Goal: Task Accomplishment & Management: Complete application form

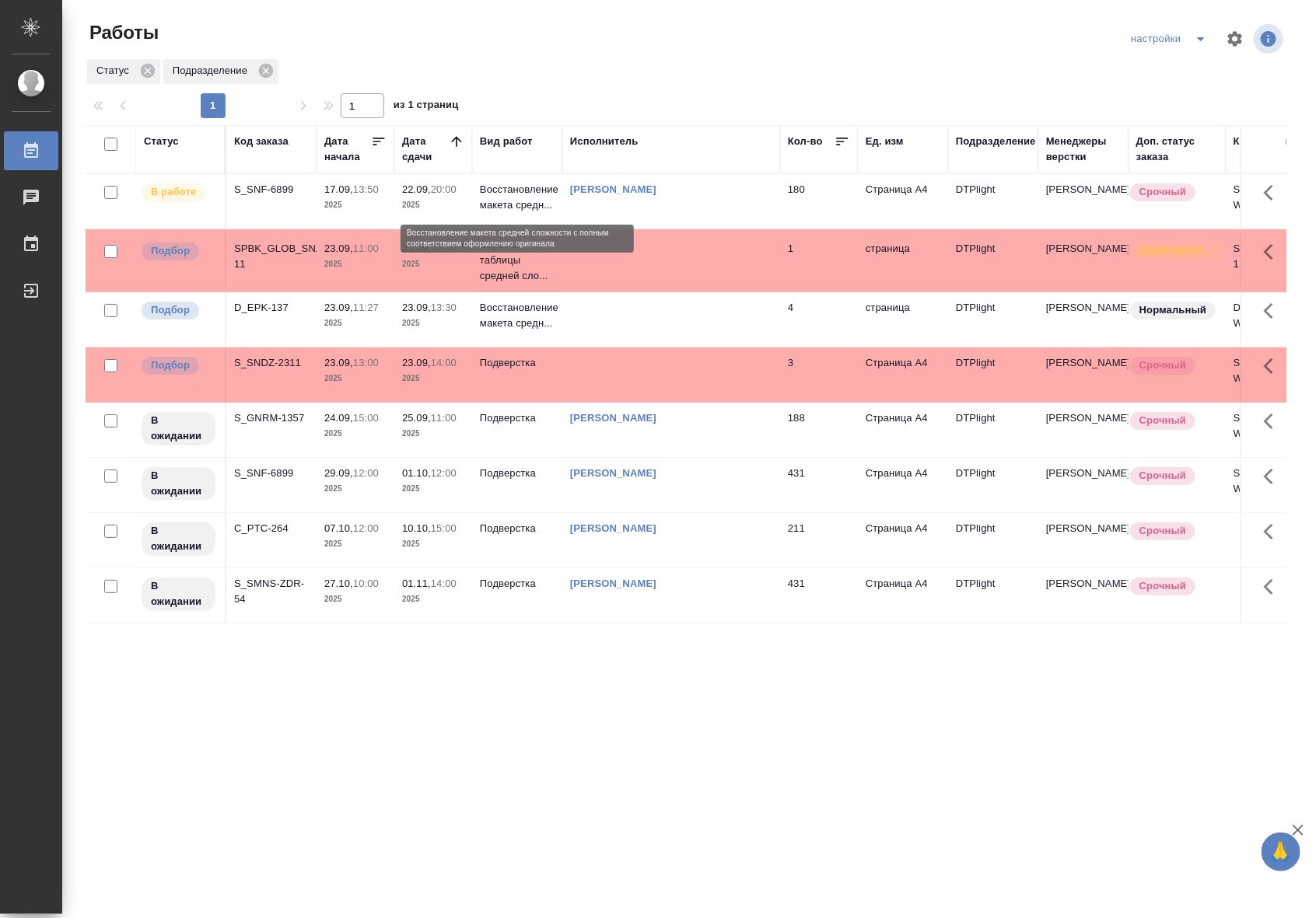
click at [513, 208] on p "Восстановление макета средн..." at bounding box center [517, 197] width 74 height 31
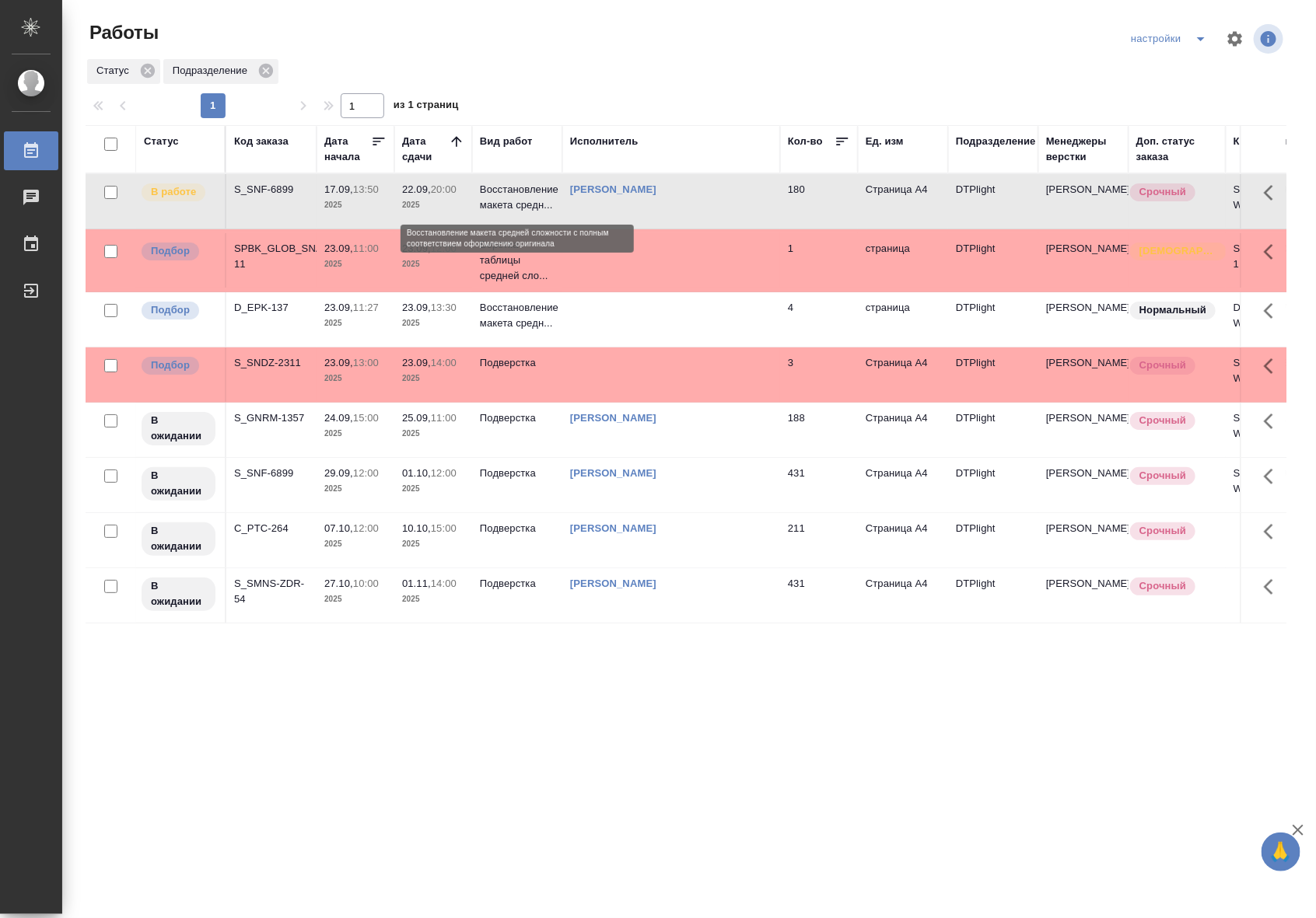
click at [513, 208] on p "Восстановление макета средн..." at bounding box center [517, 197] width 74 height 31
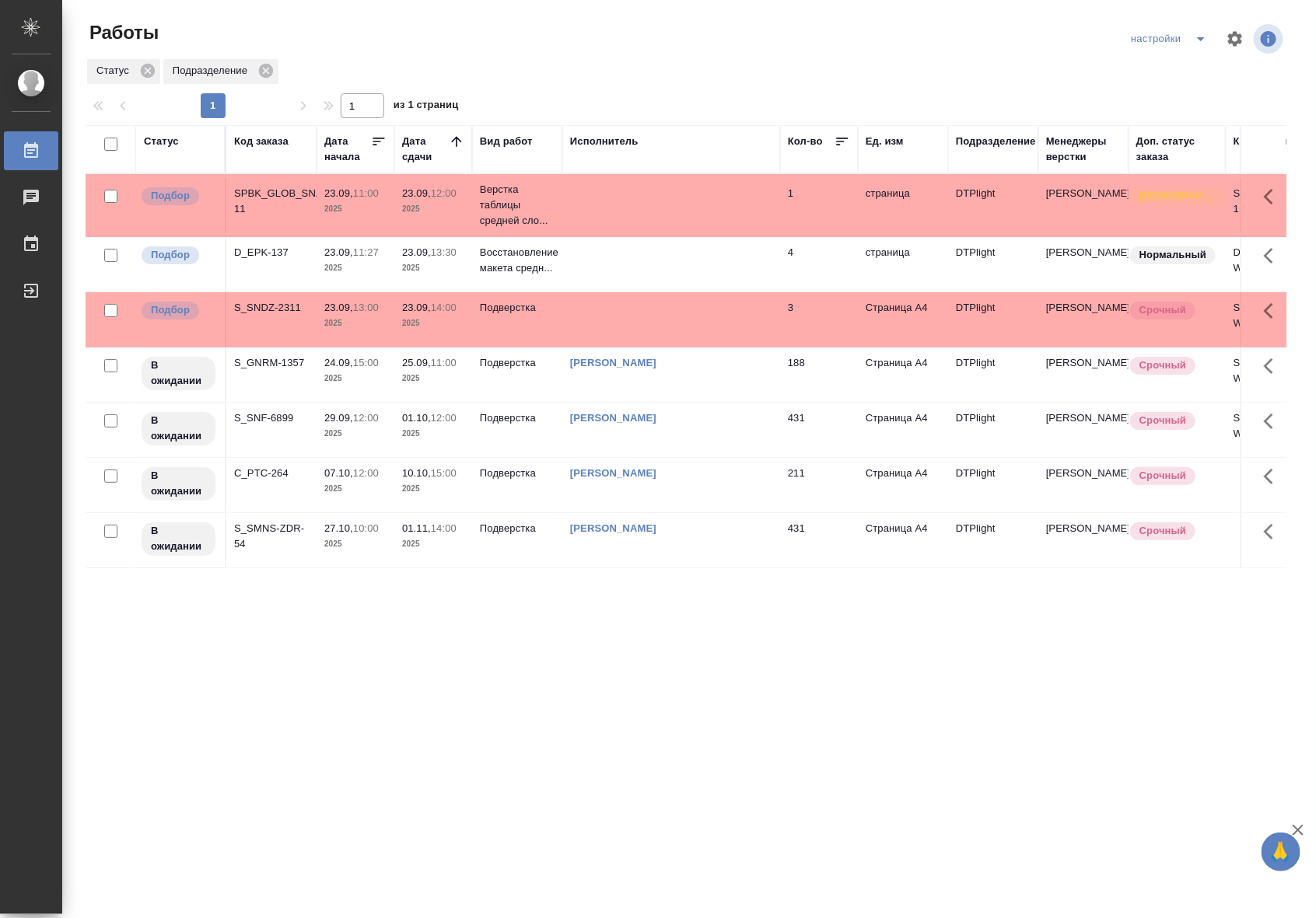
click at [752, 588] on div "Статус Код заказа Дата начала Дата сдачи Вид работ Исполнитель Кол-во Ед. изм П…" at bounding box center [686, 405] width 1201 height 560
click at [687, 448] on td "Риянова Анна Александровна" at bounding box center [671, 429] width 217 height 54
click at [687, 448] on td "[PERSON_NAME]" at bounding box center [671, 429] width 217 height 54
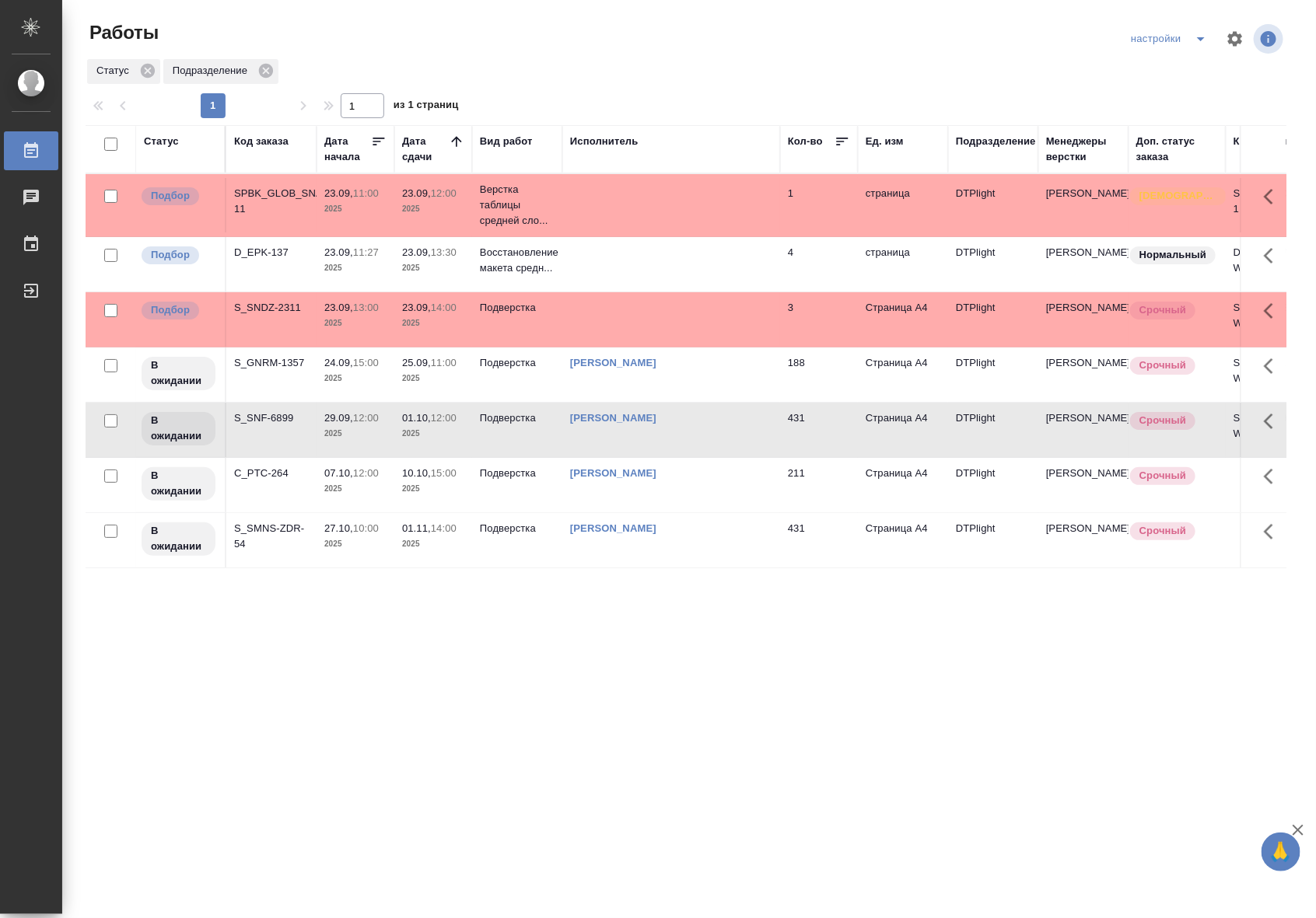
click at [751, 378] on td "[PERSON_NAME]" at bounding box center [671, 374] width 217 height 54
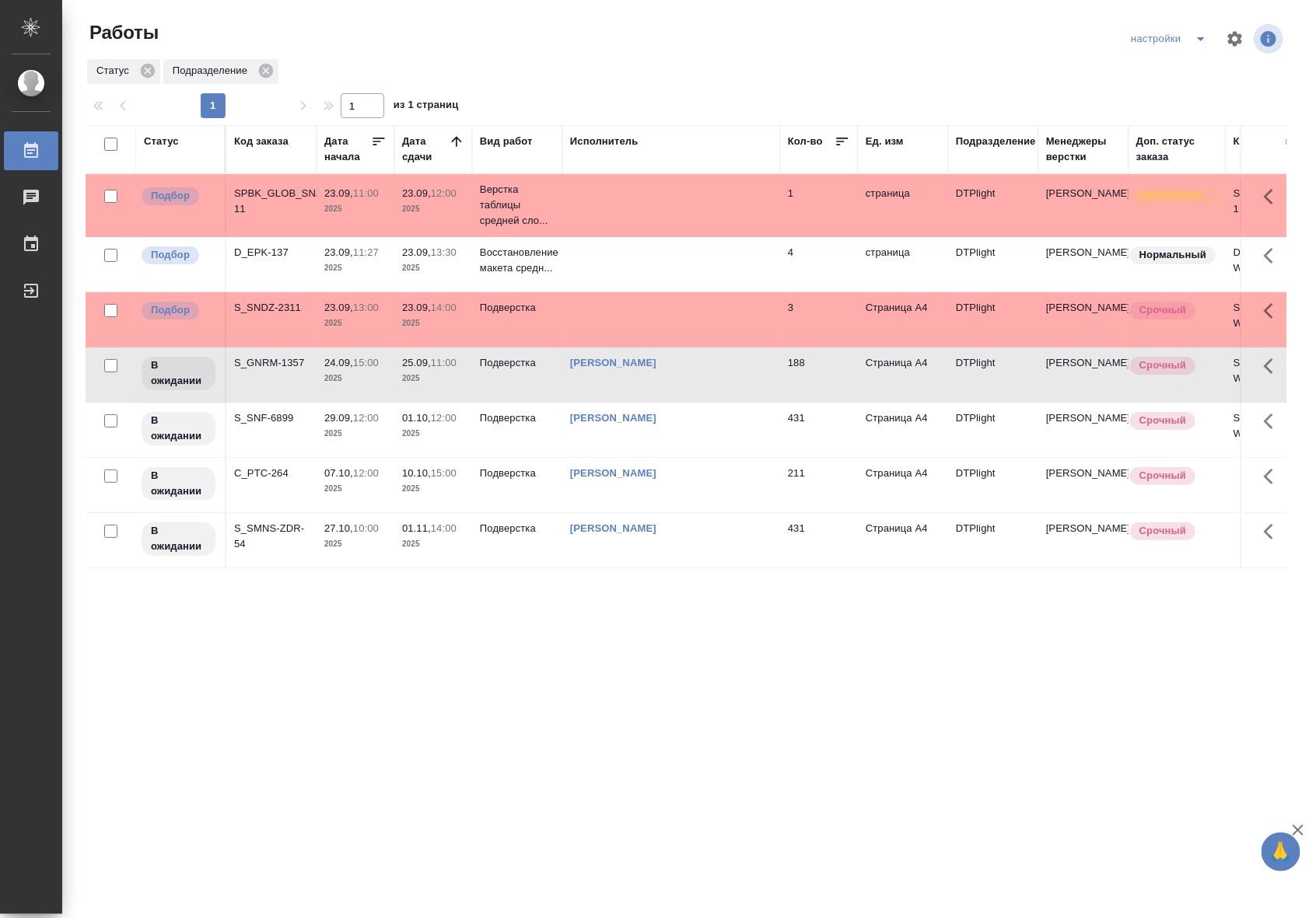
click at [751, 378] on td "[PERSON_NAME]" at bounding box center [671, 374] width 217 height 54
click at [31, 300] on div "Выйти" at bounding box center [11, 290] width 39 height 23
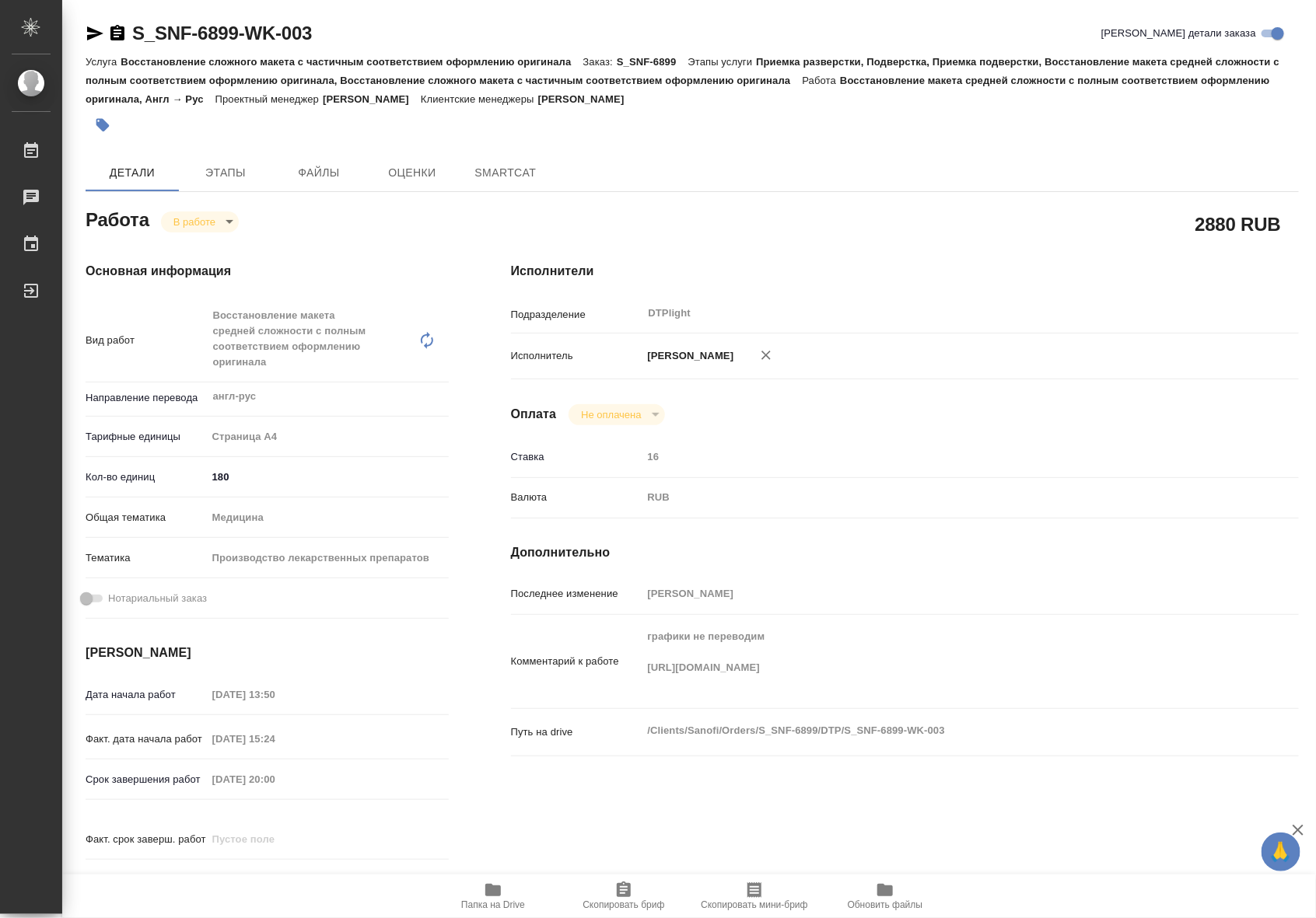
type textarea "x"
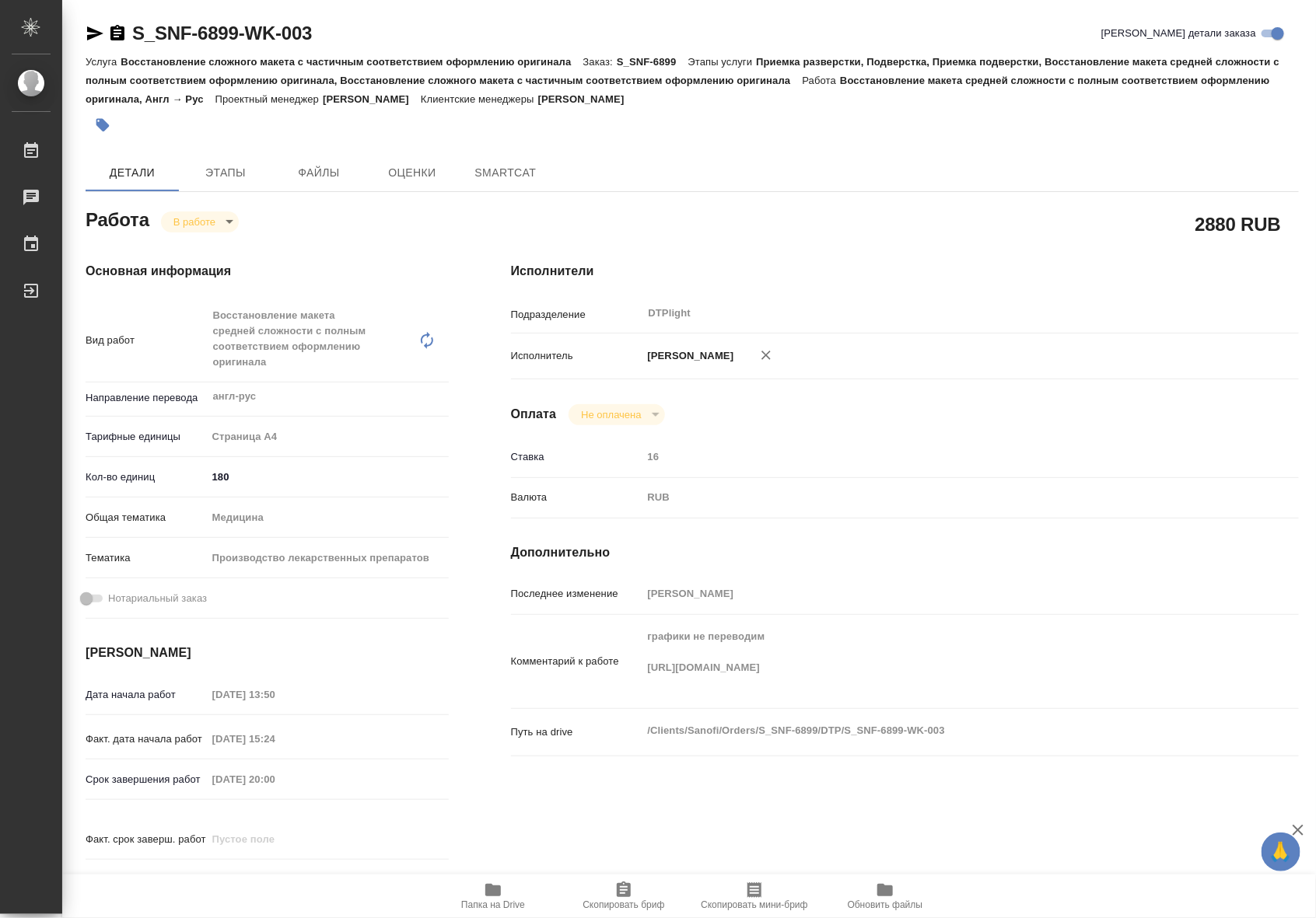
type textarea "x"
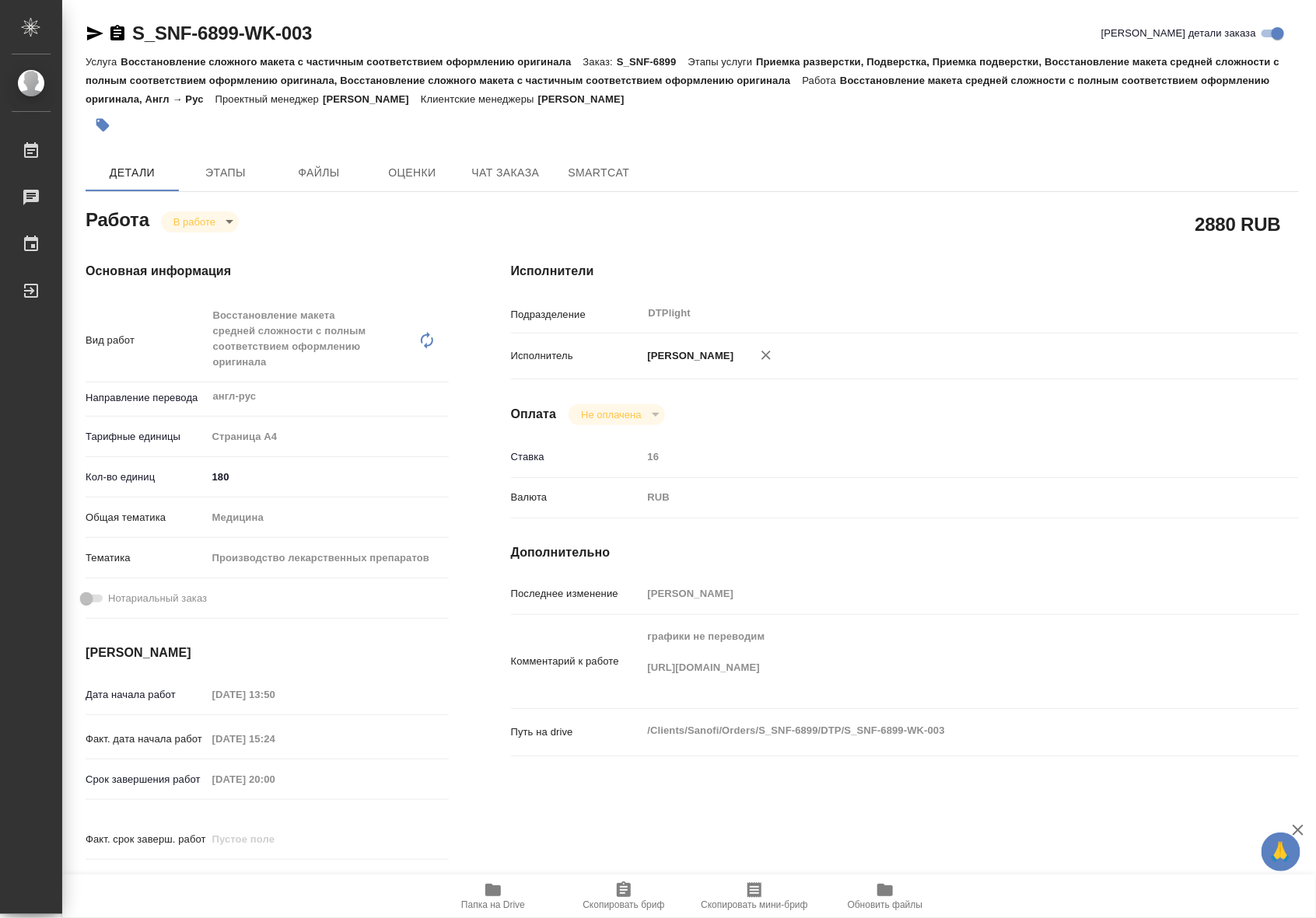
click at [492, 889] on icon "button" at bounding box center [492, 890] width 15 height 12
type textarea "x"
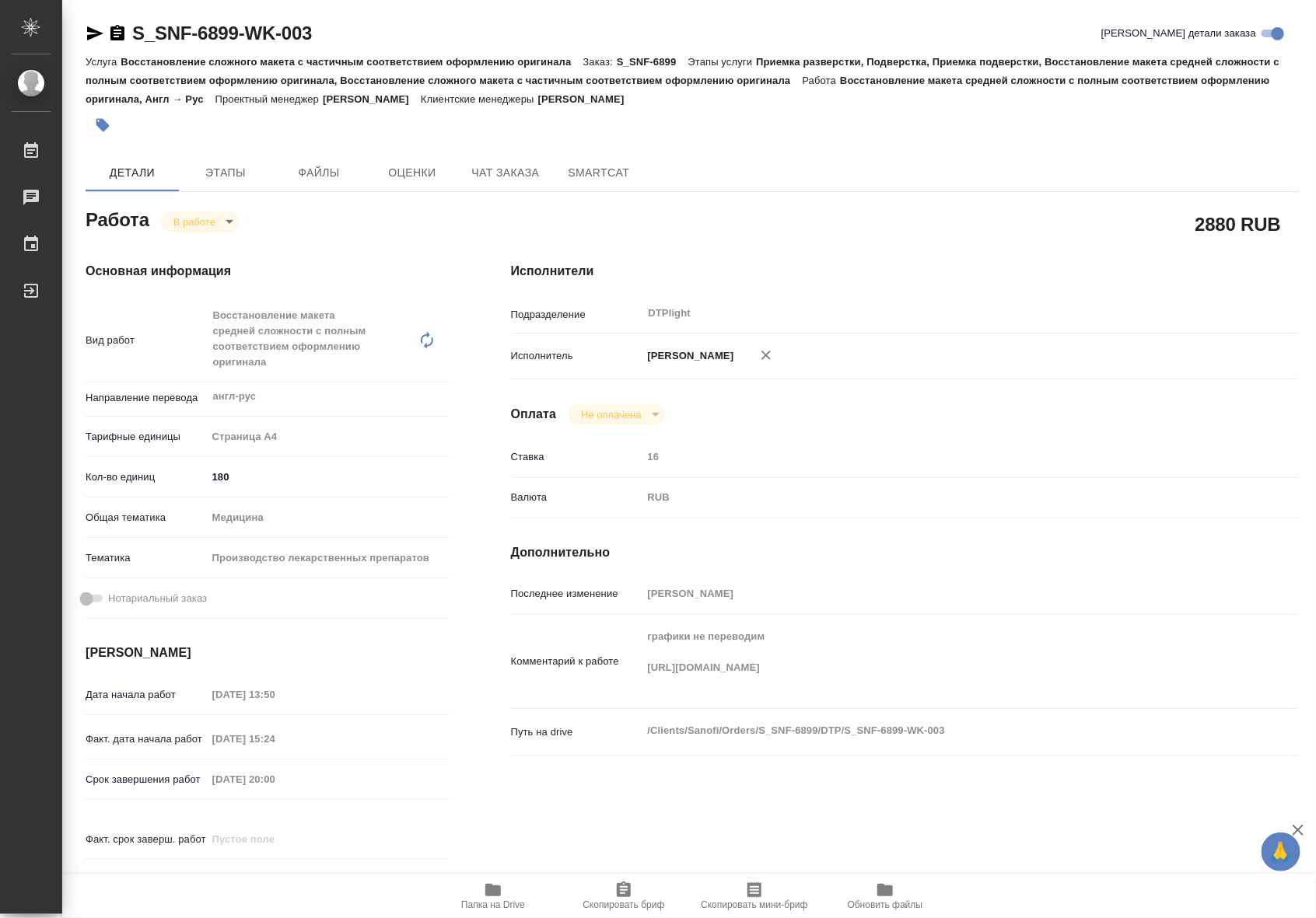
type textarea "x"
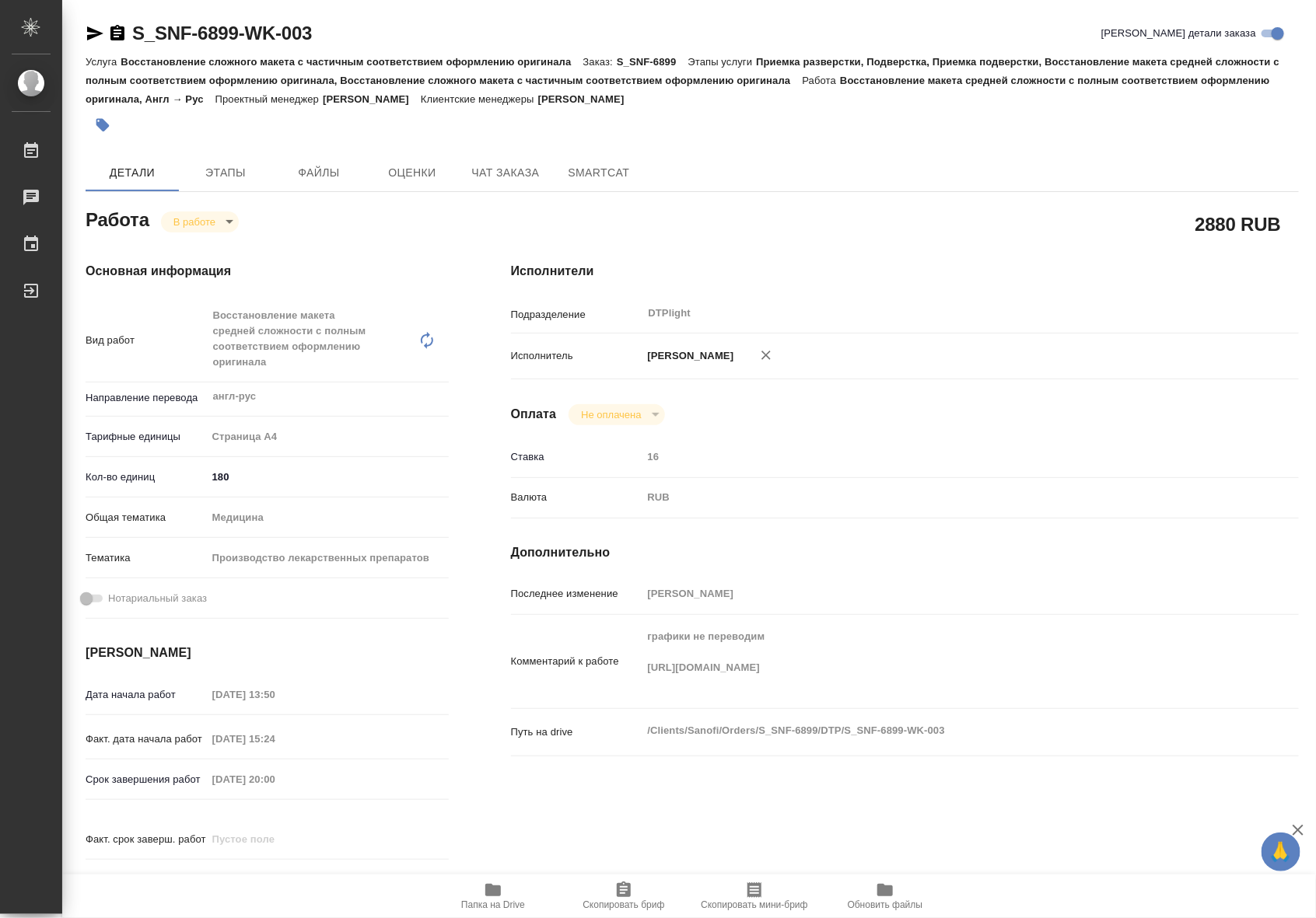
type textarea "x"
click at [220, 221] on body "🙏 .cls-1 fill:#fff; AWATERA Riianova Anna Работы 0 Чаты График Выйти S_SNF-6899…" at bounding box center [658, 459] width 1316 height 918
click at [219, 245] on button "Выполнен" at bounding box center [202, 247] width 57 height 17
type textarea "x"
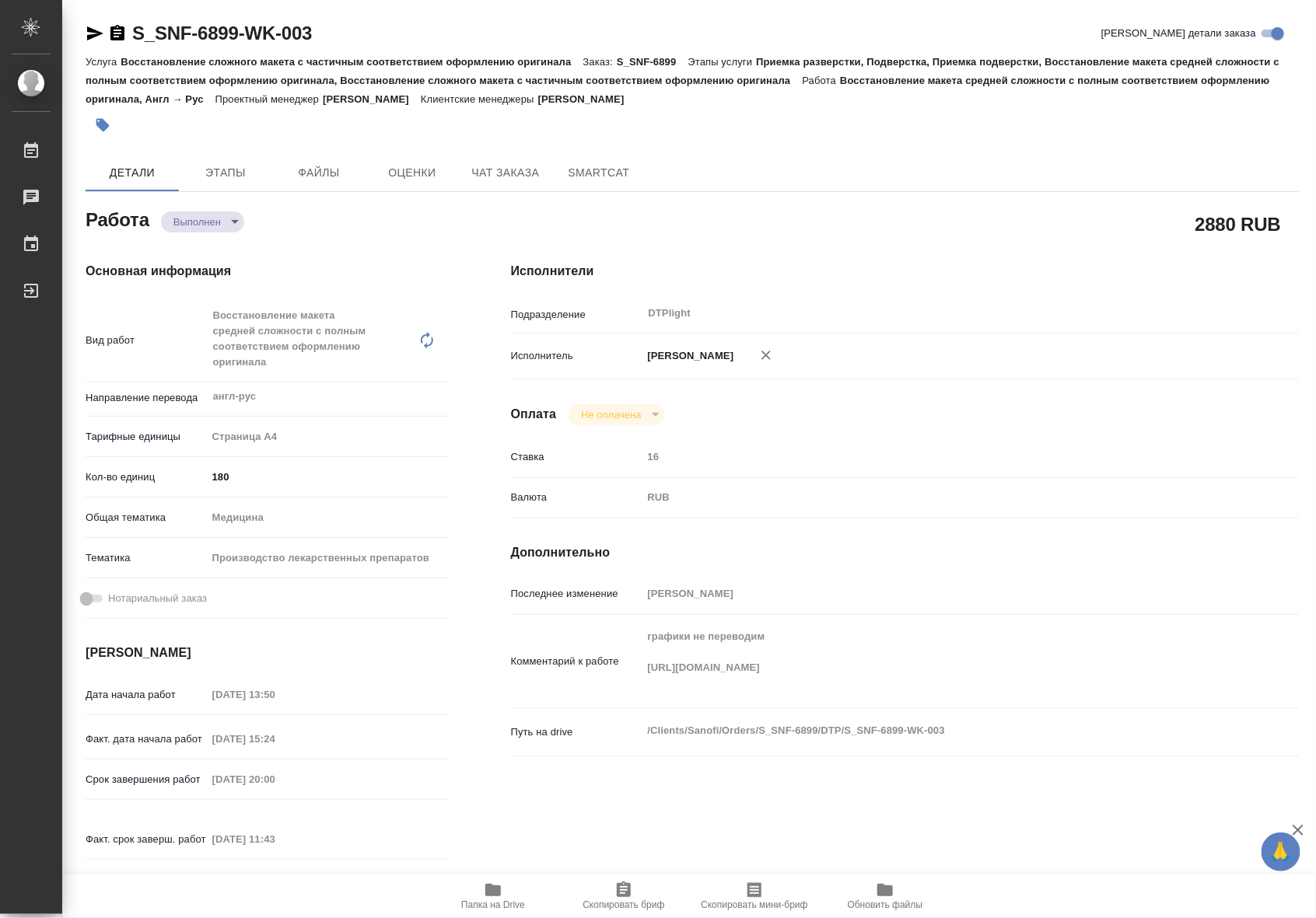
type textarea "x"
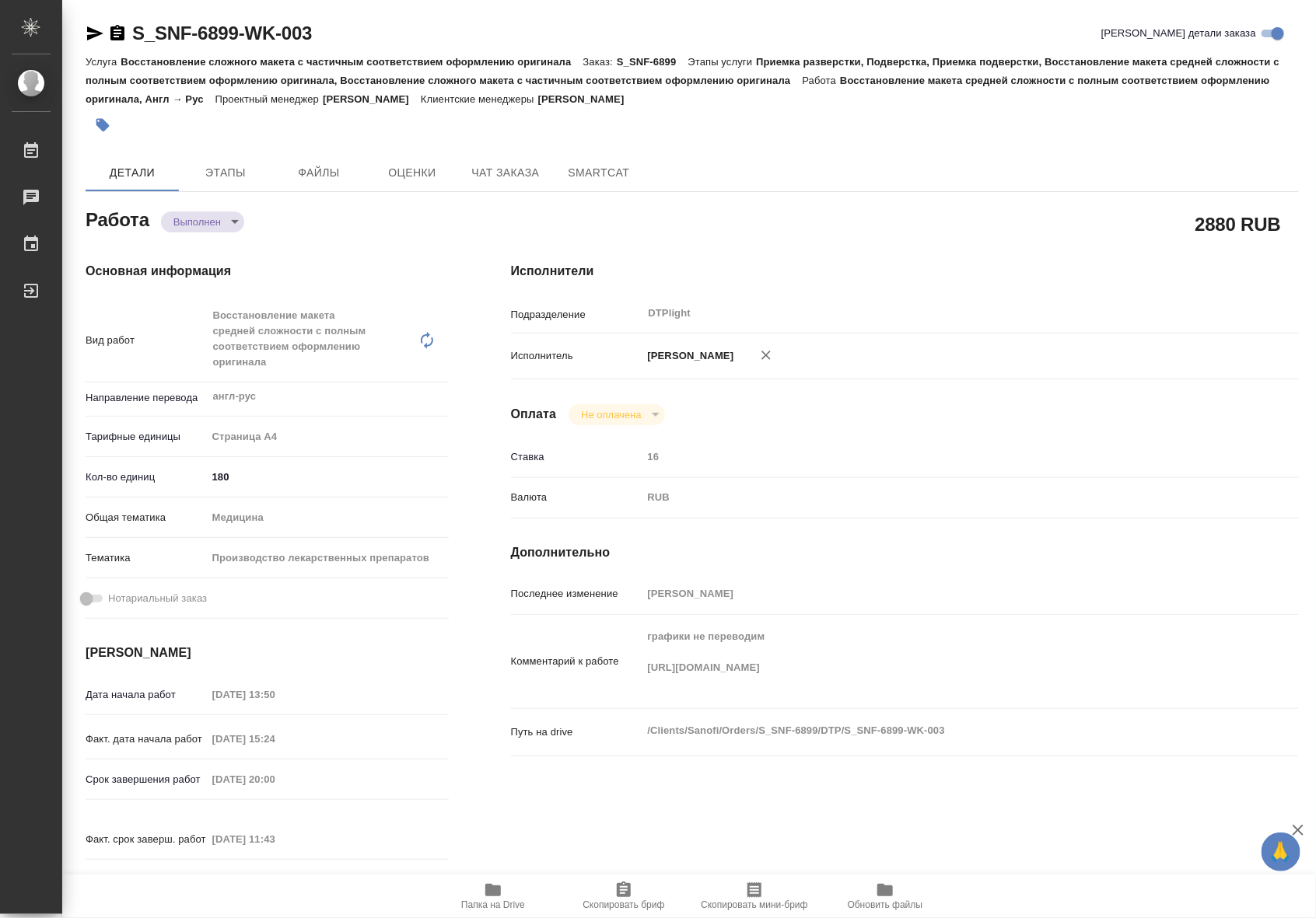
type textarea "x"
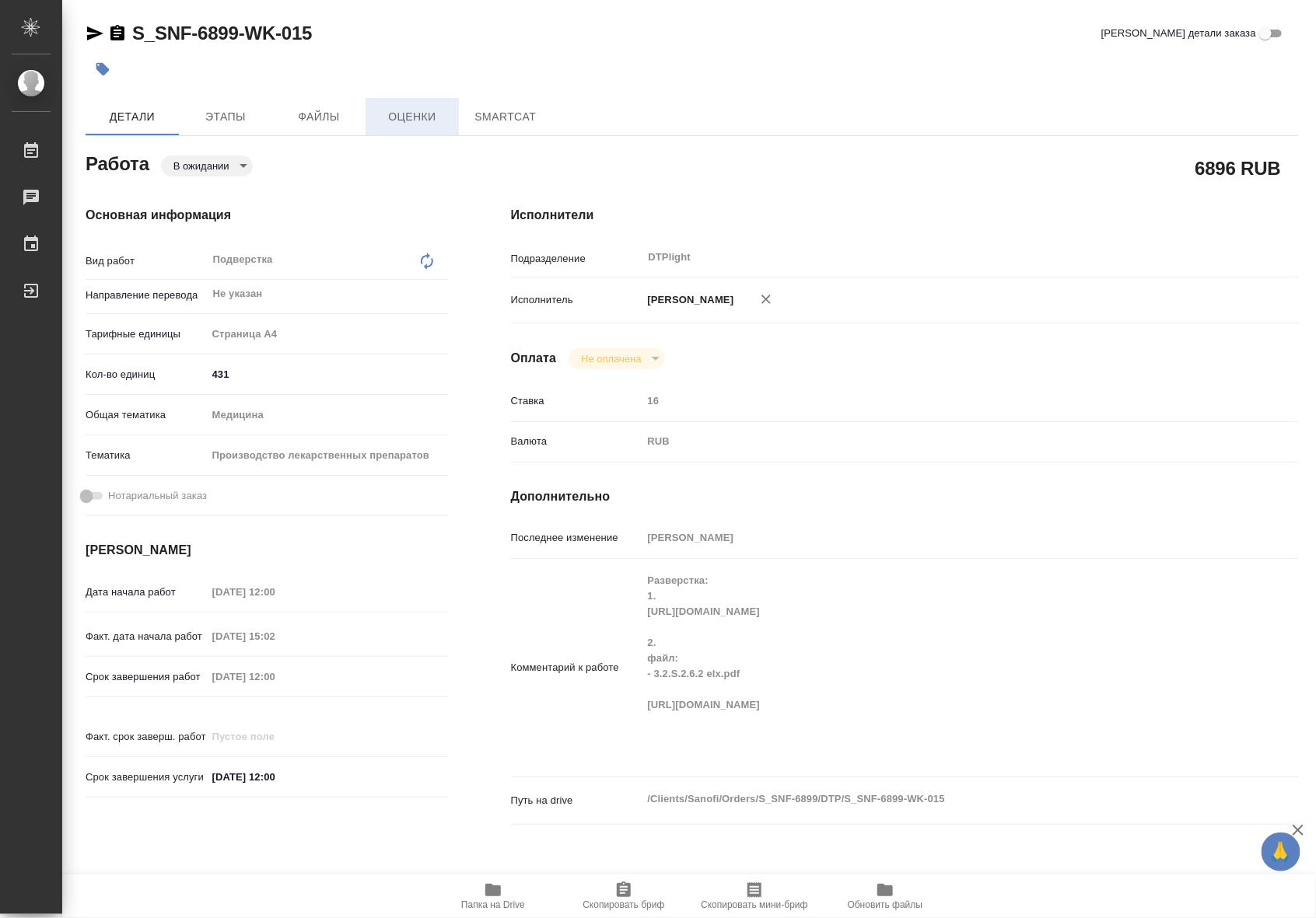
type textarea "x"
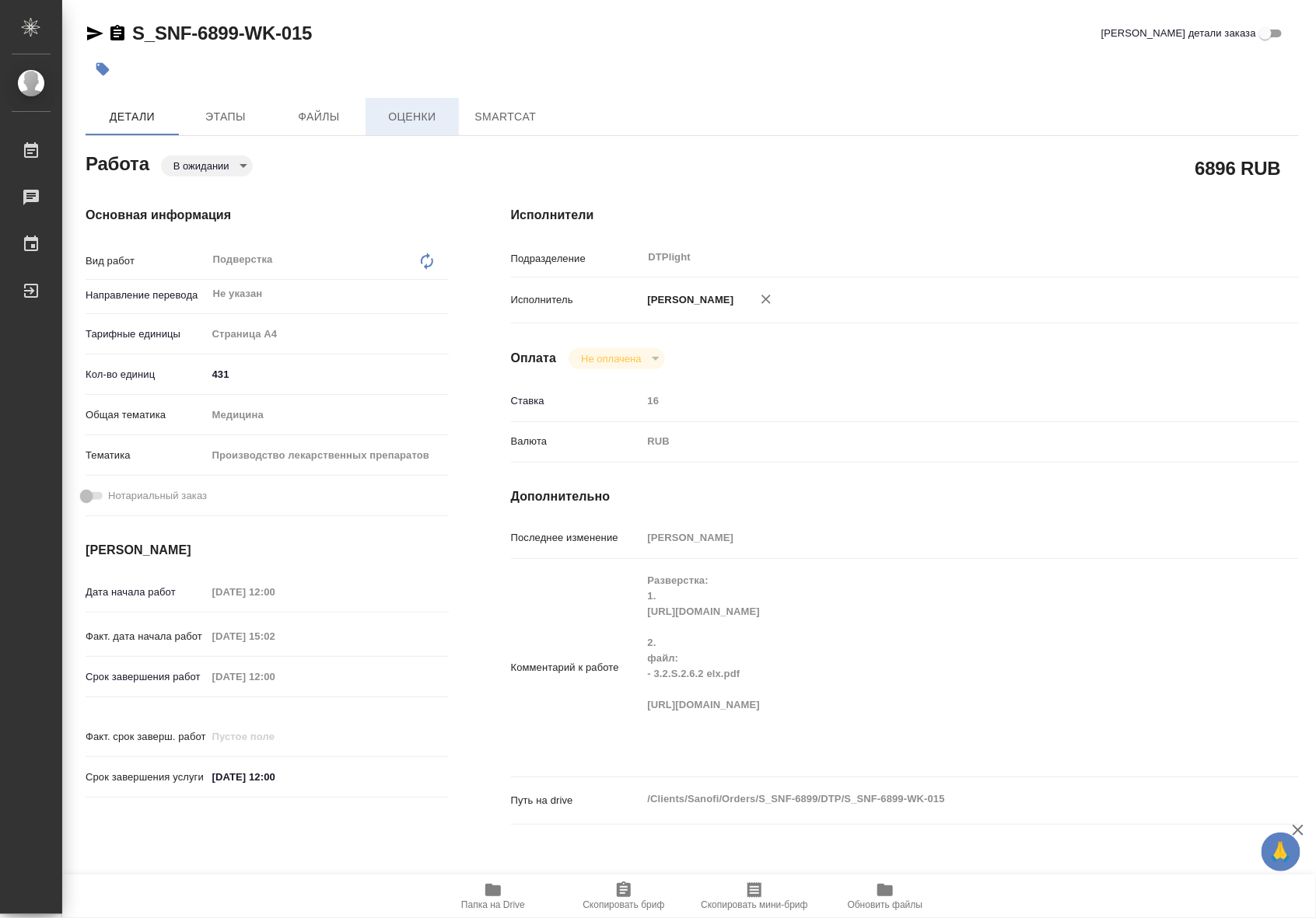
type textarea "x"
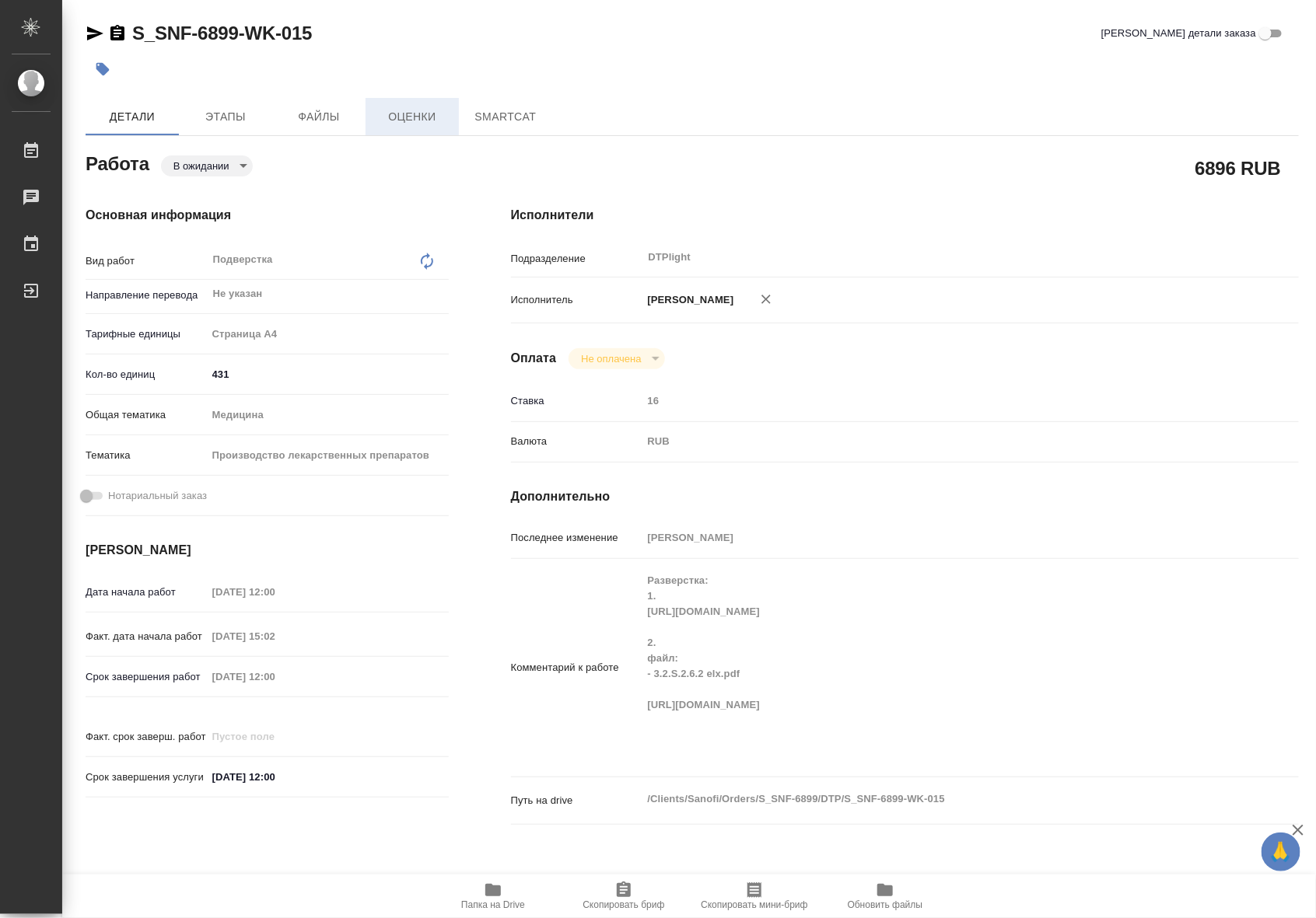
type textarea "x"
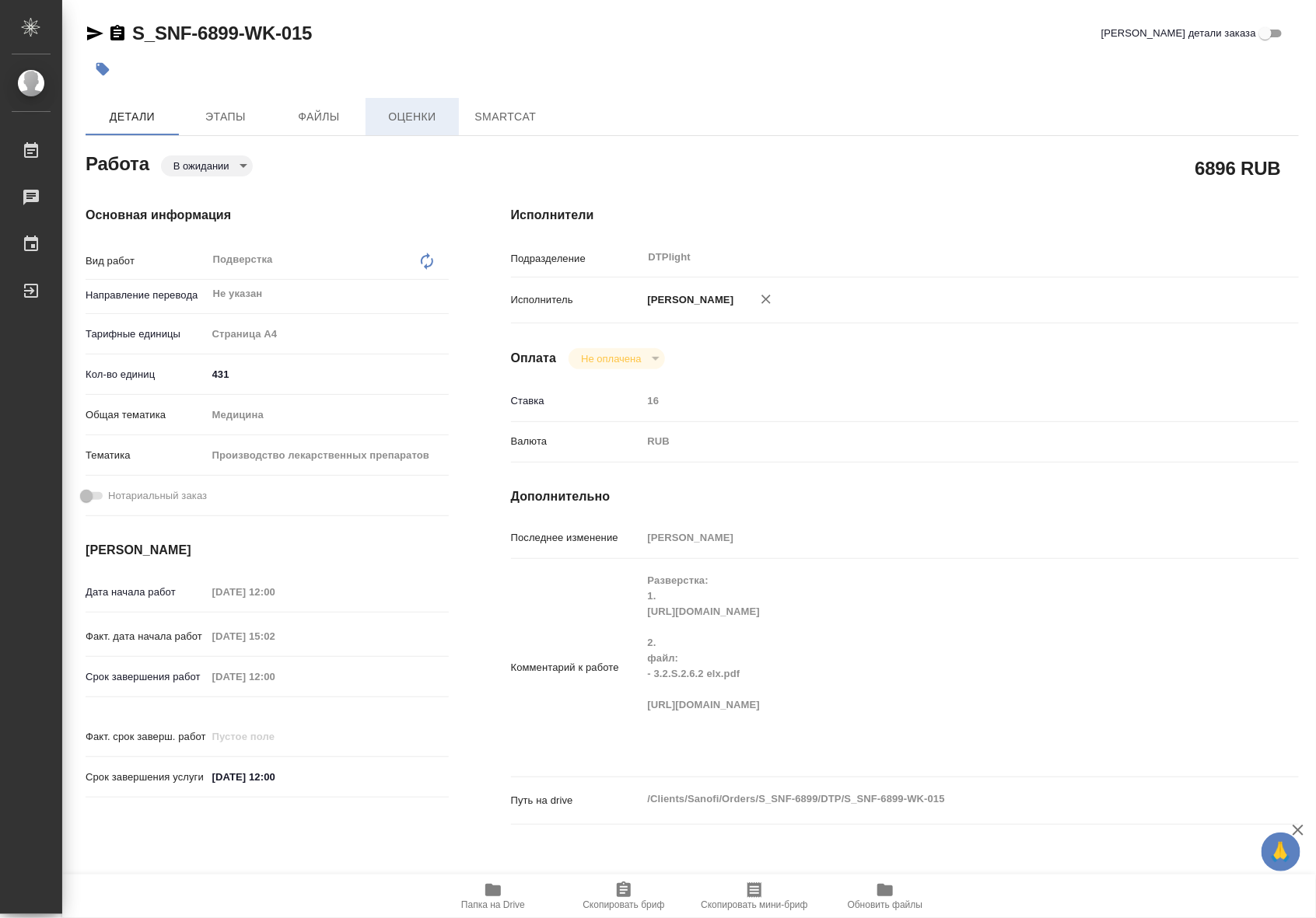
type textarea "x"
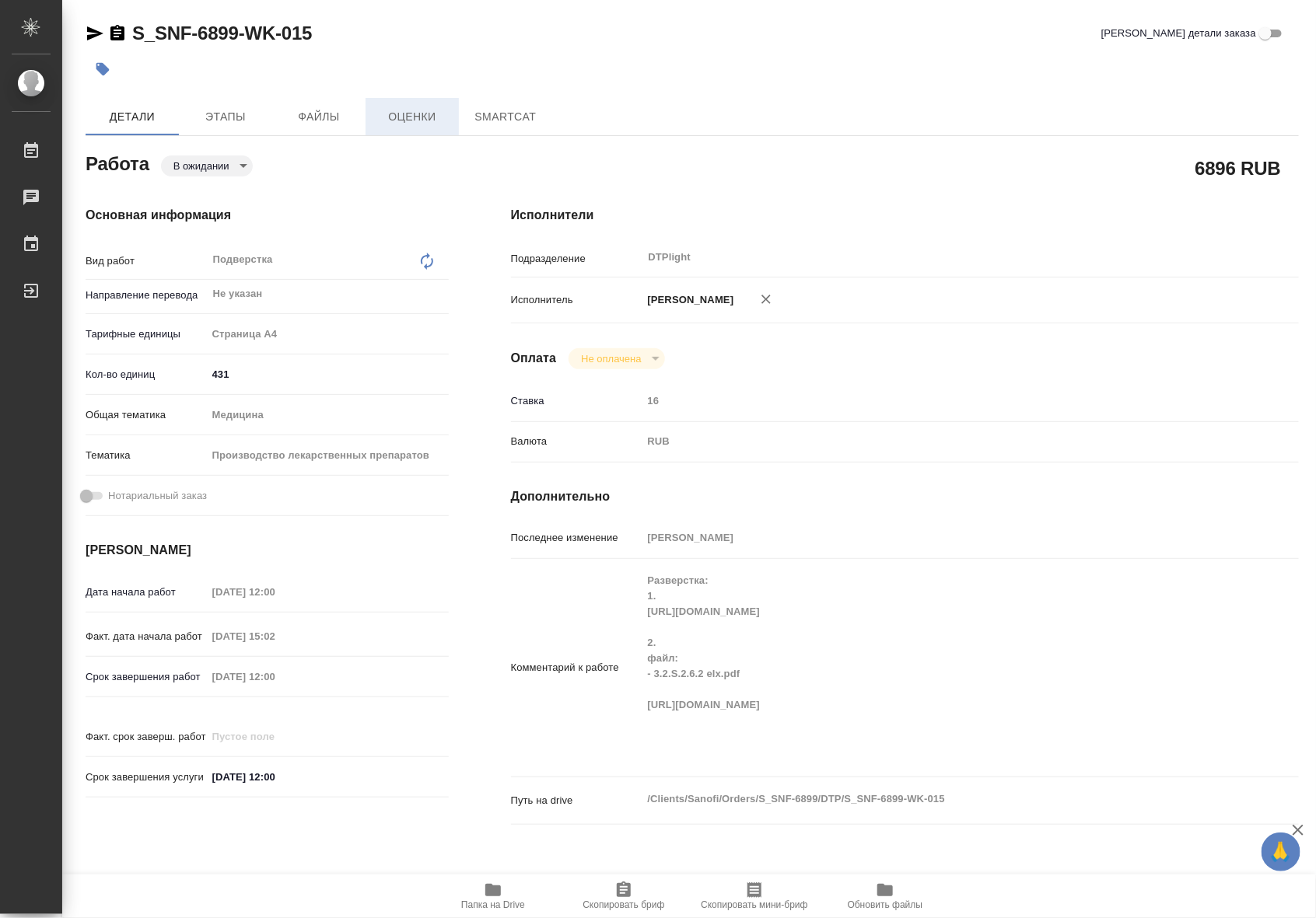
click at [412, 119] on span "Оценки" at bounding box center [412, 117] width 74 height 19
type textarea "x"
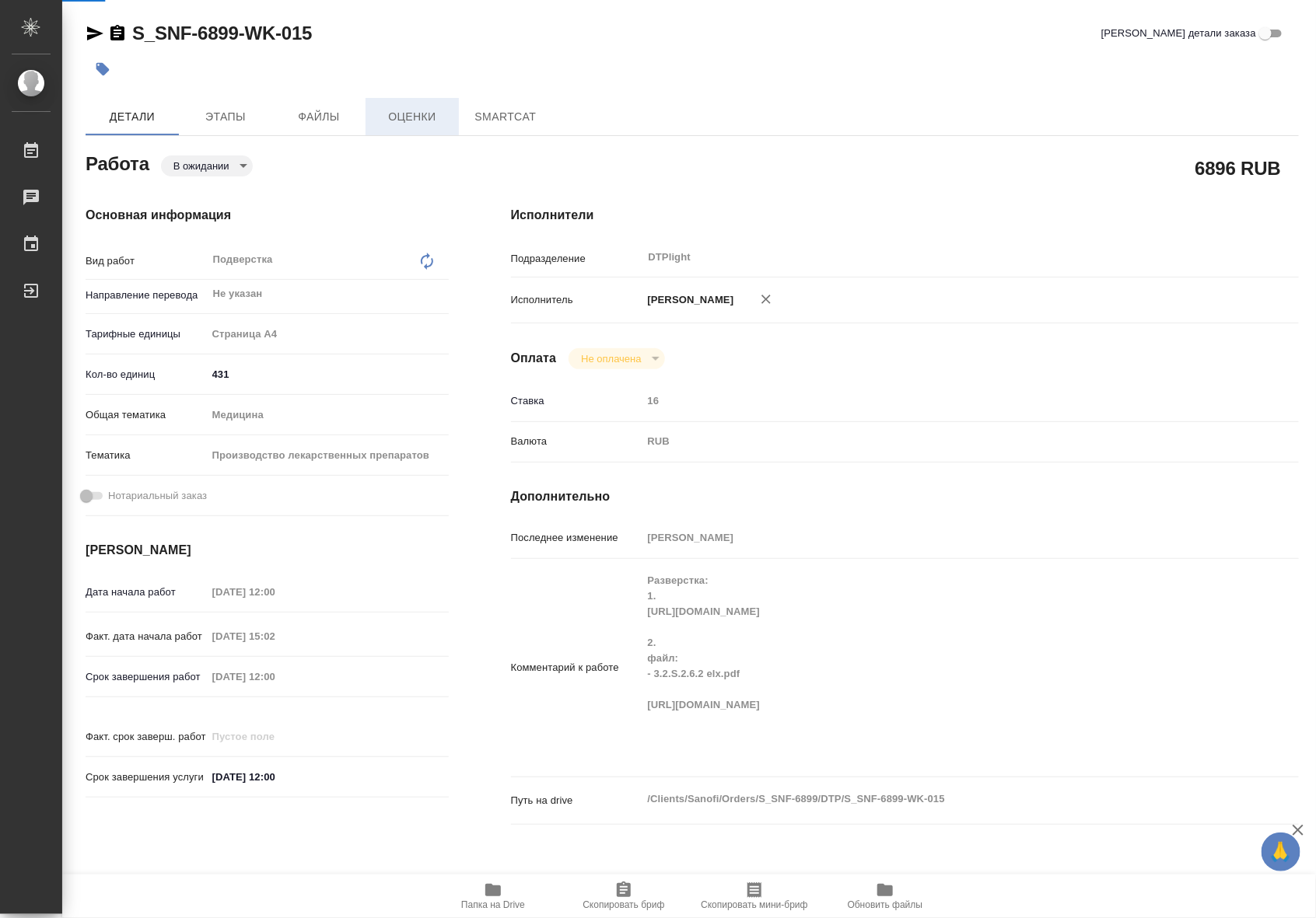
type textarea "x"
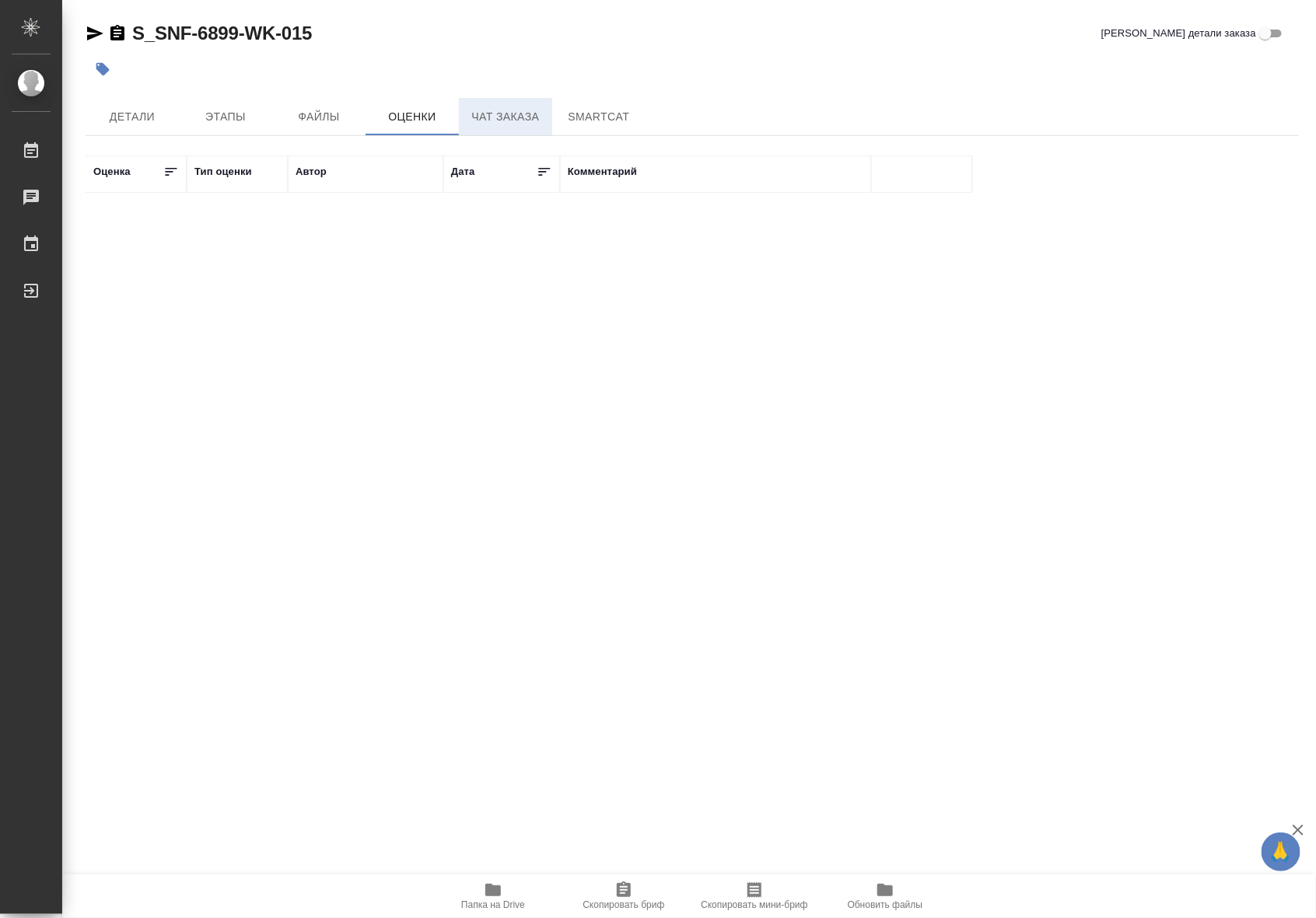
click at [500, 118] on span "Чат заказа" at bounding box center [505, 117] width 74 height 19
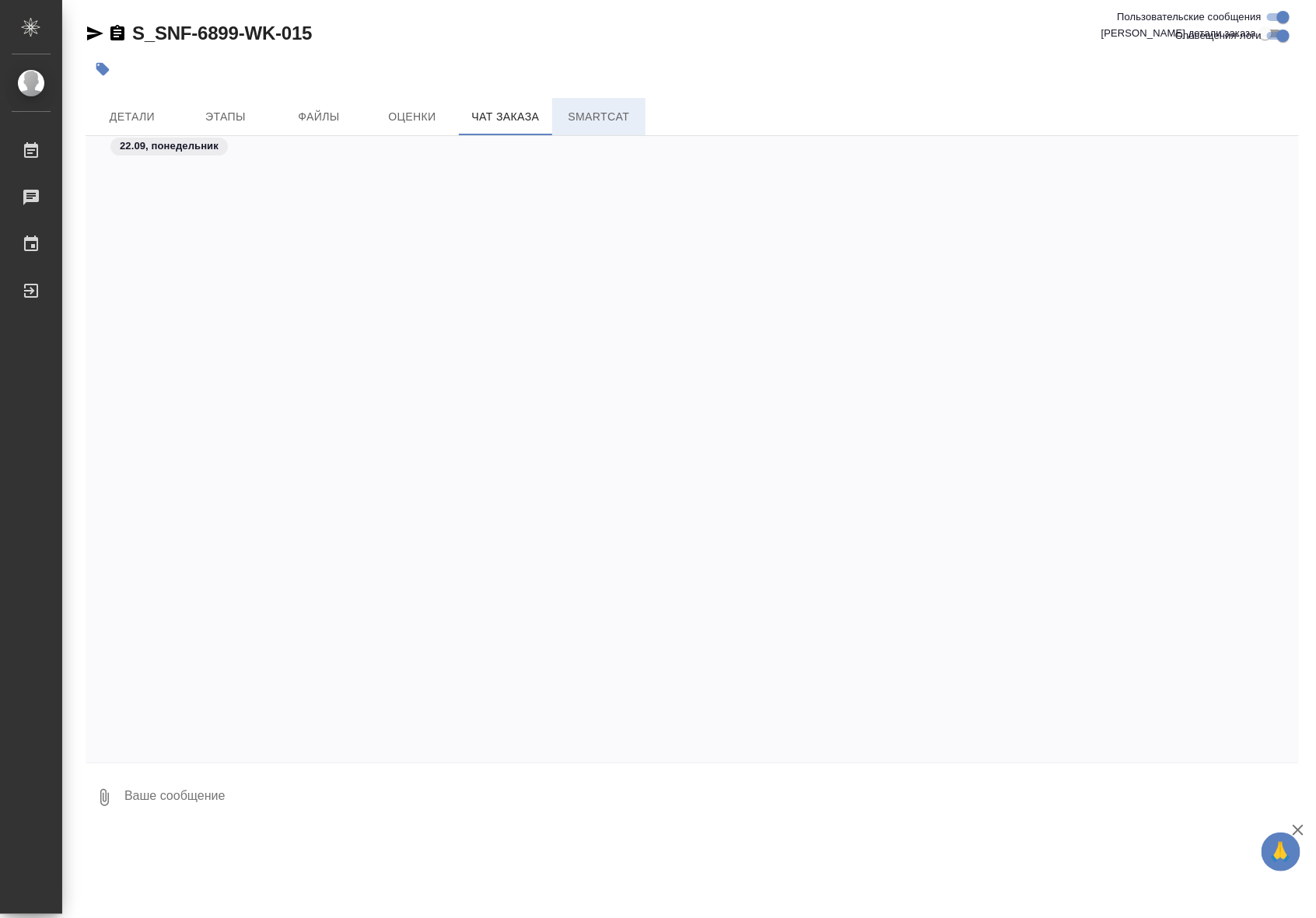
scroll to position [105932, 0]
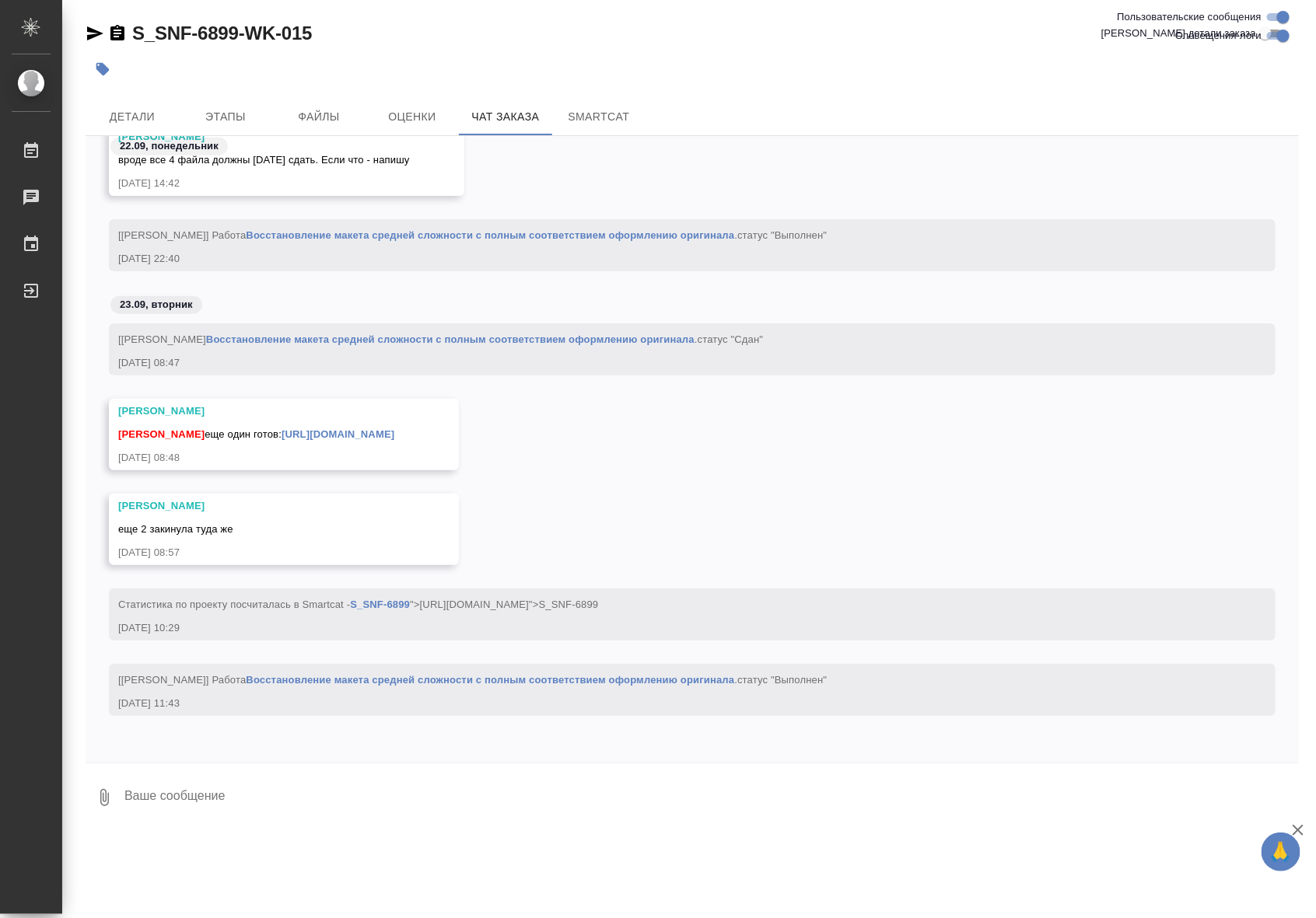
click at [669, 500] on div "Арсеньева Вера еще 2 закинула туда же 23.09.25, 08:57" at bounding box center [692, 541] width 1213 height 95
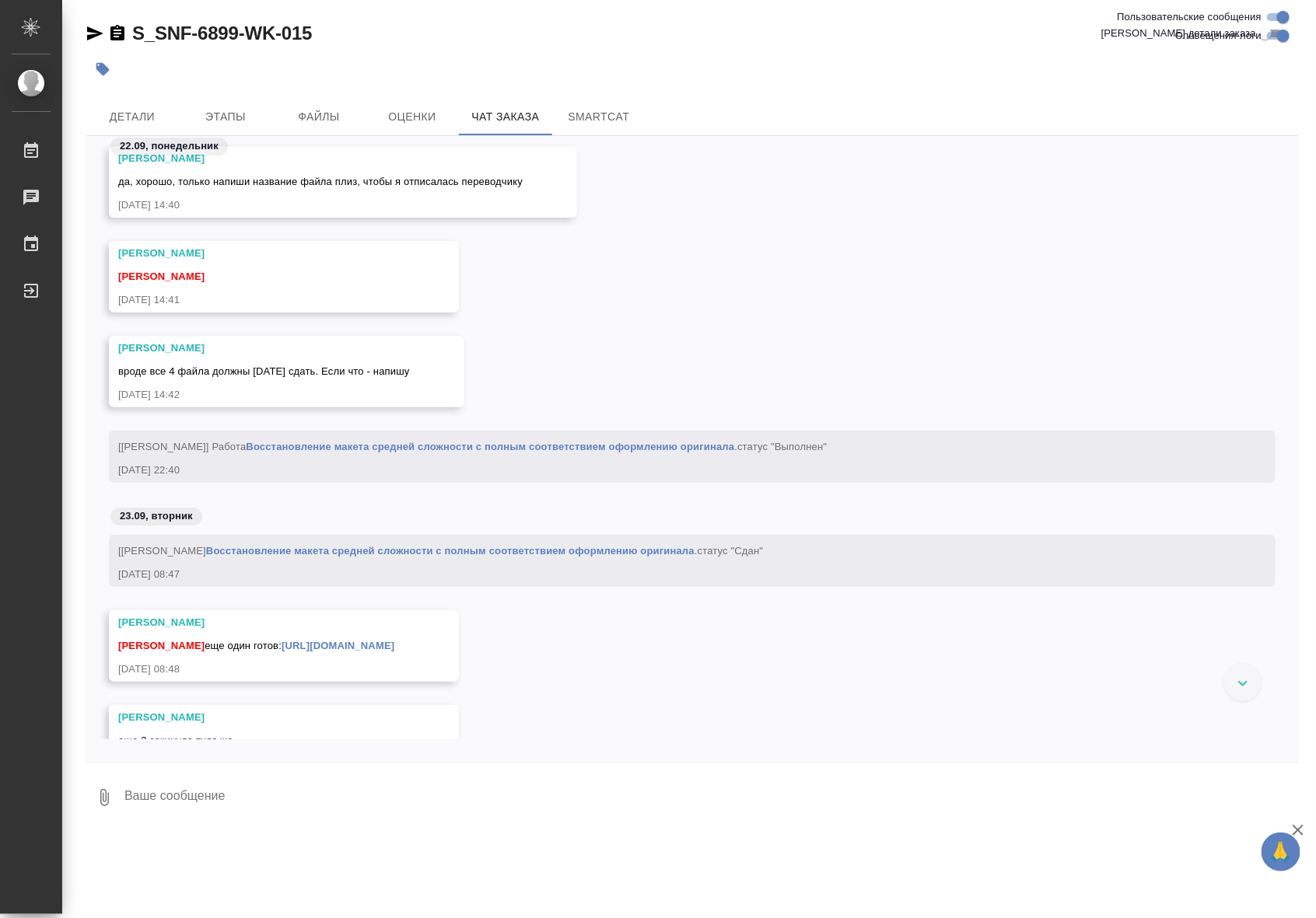
scroll to position [104914, 0]
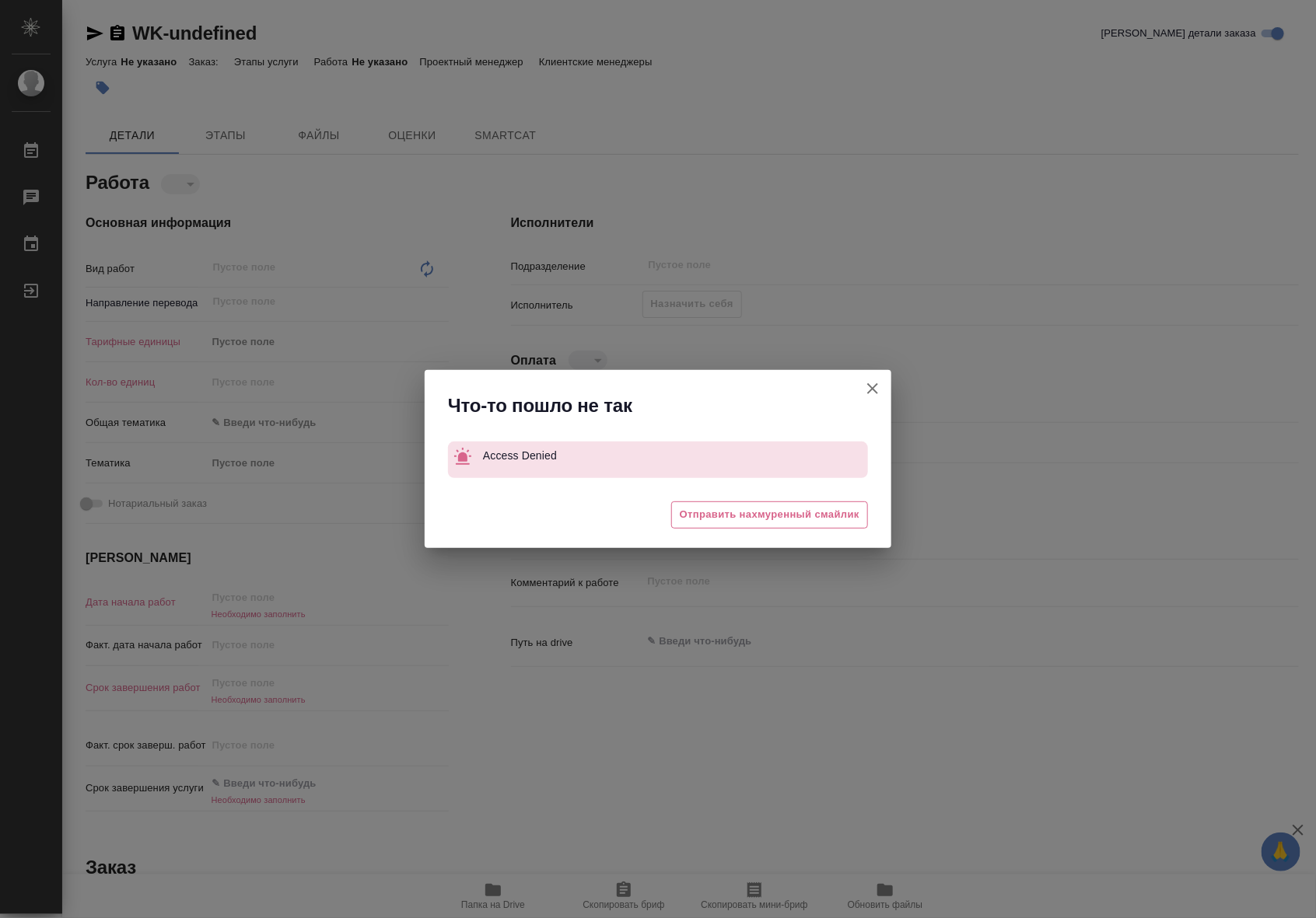
type textarea "x"
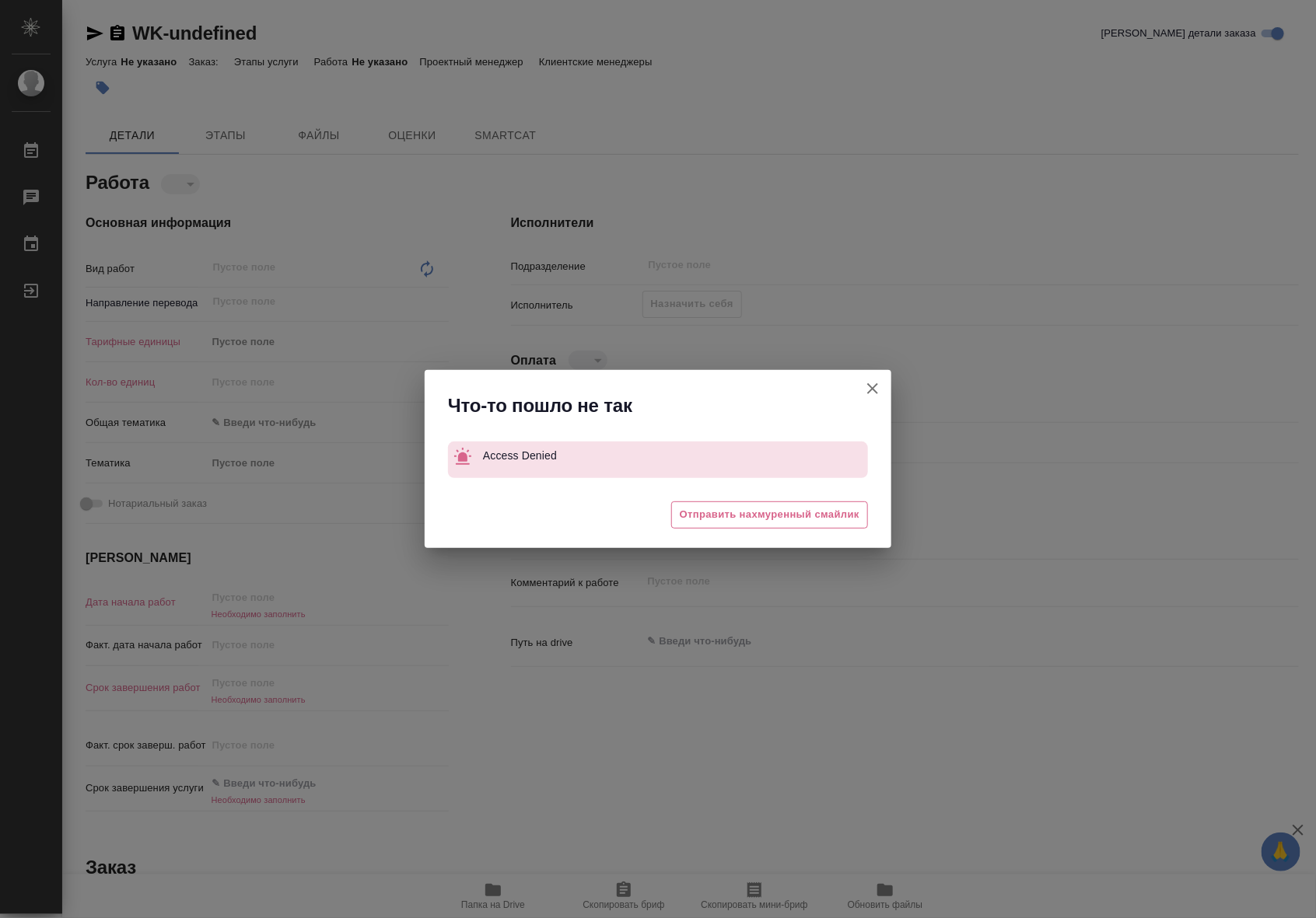
click at [871, 381] on icon "button" at bounding box center [872, 389] width 19 height 19
type textarea "x"
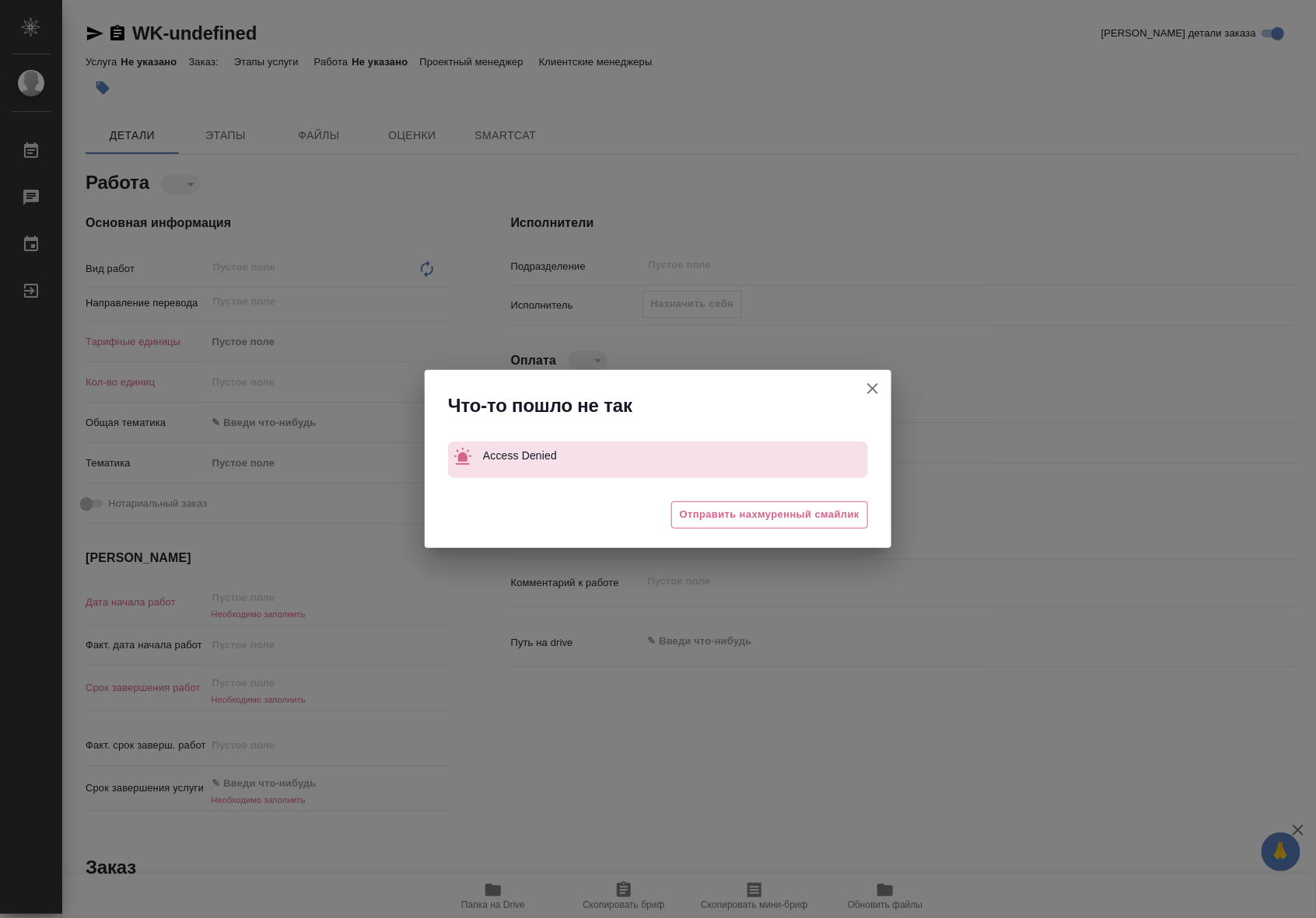
type textarea "x"
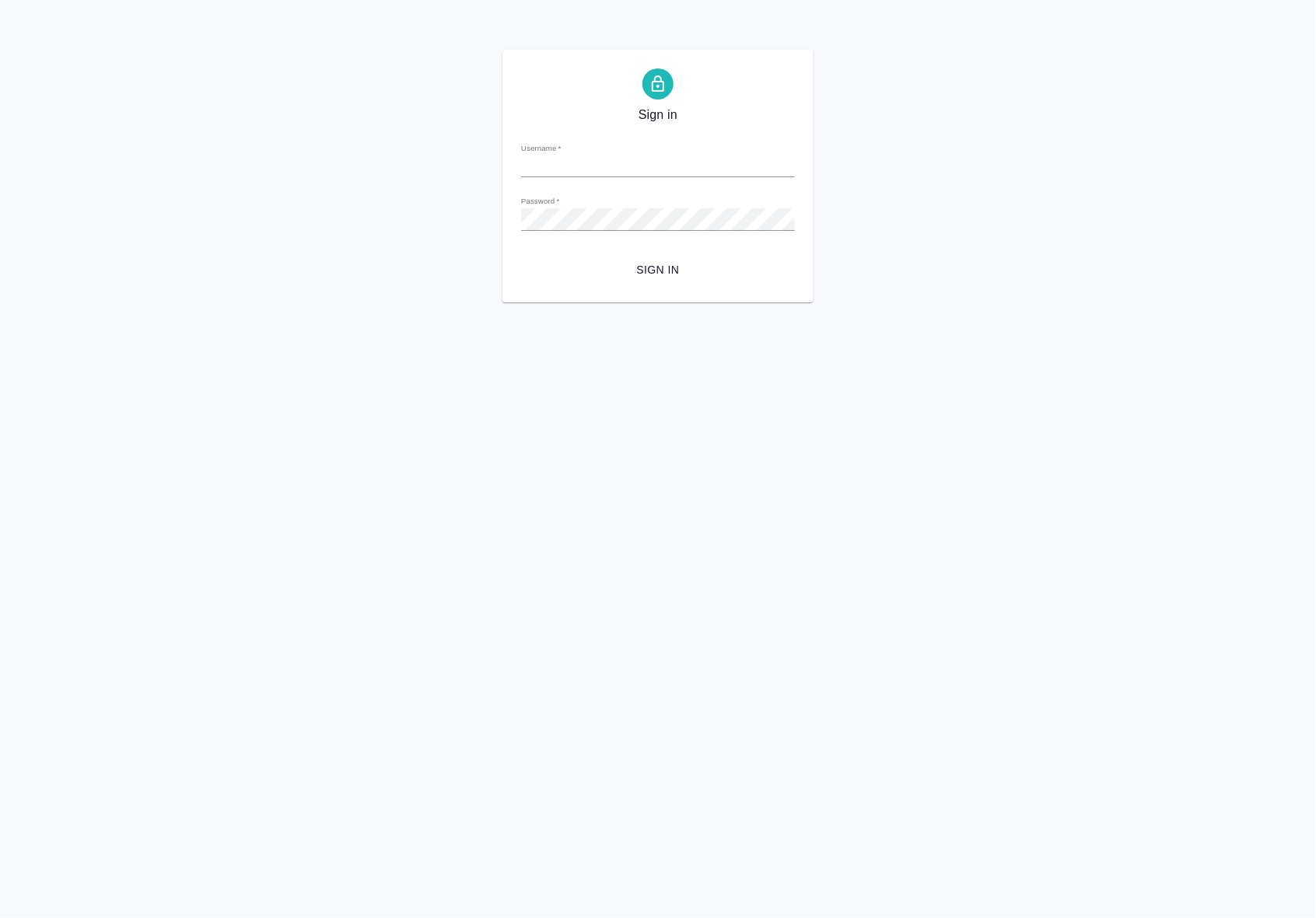
type input "a.riianova@awatera.com"
click at [661, 271] on span "Sign in" at bounding box center [658, 270] width 249 height 19
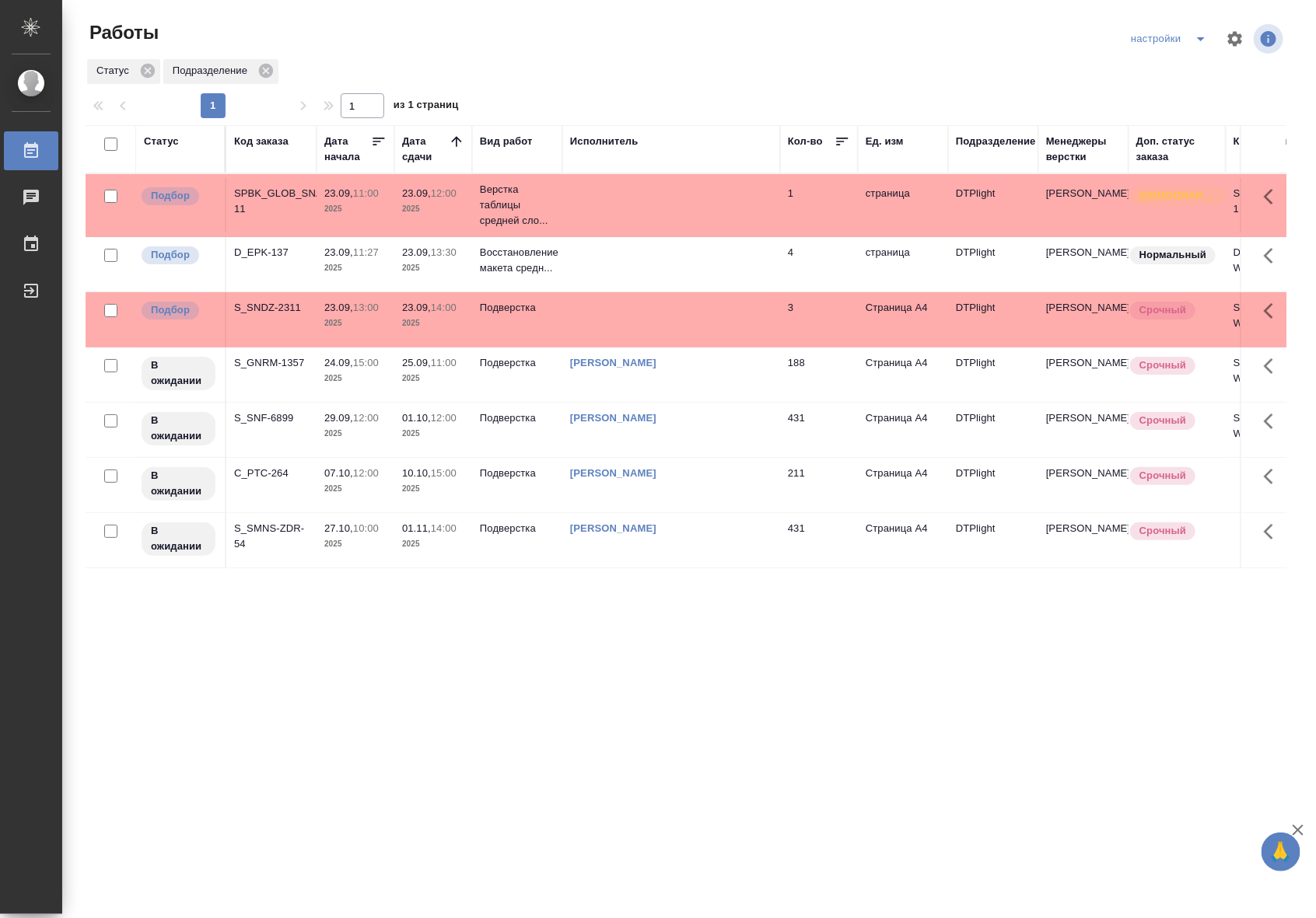
click at [671, 390] on td "[PERSON_NAME]" at bounding box center [671, 374] width 217 height 54
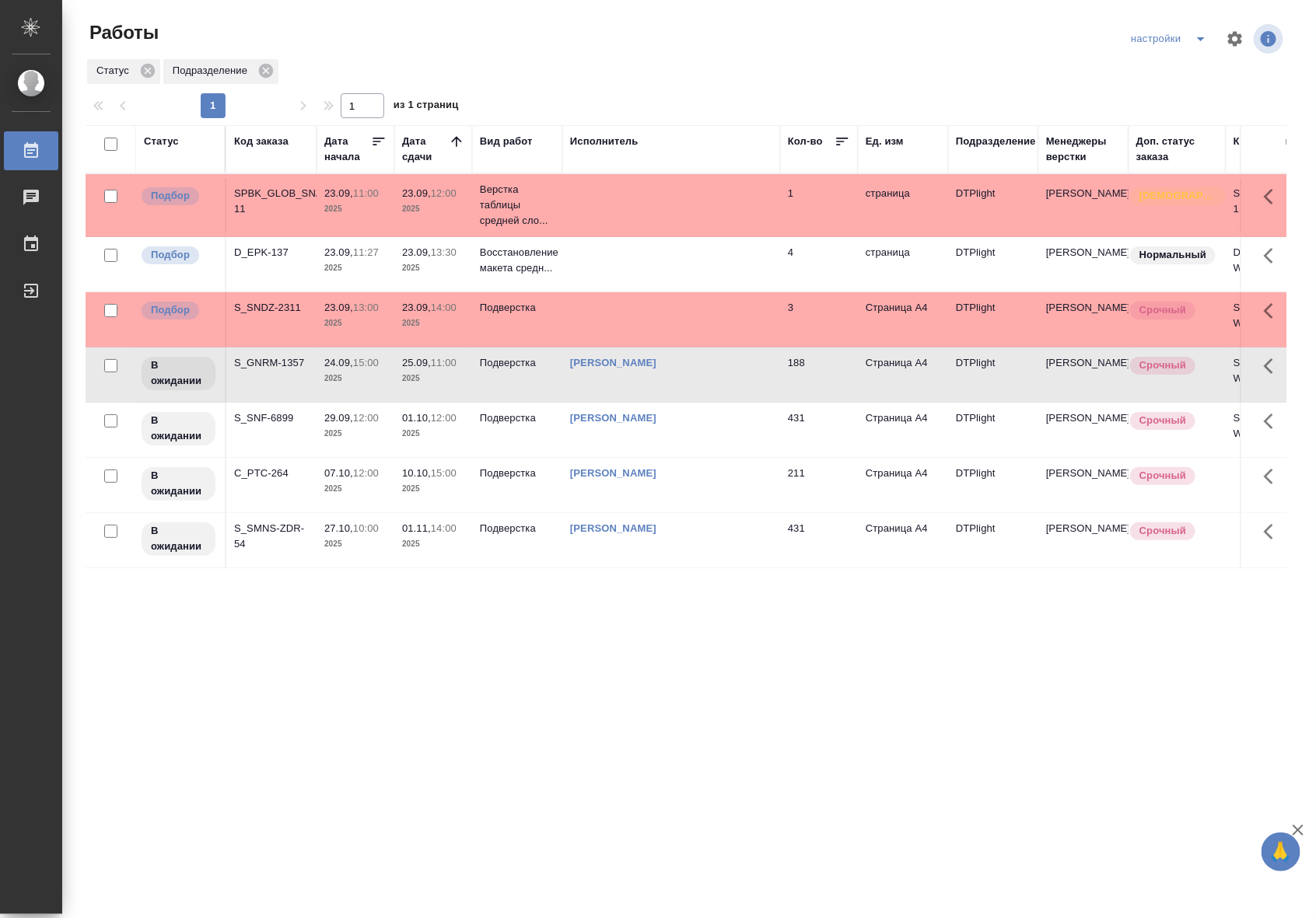
click at [671, 390] on td "[PERSON_NAME]" at bounding box center [671, 374] width 217 height 54
click at [694, 448] on td "[PERSON_NAME]" at bounding box center [671, 429] width 217 height 54
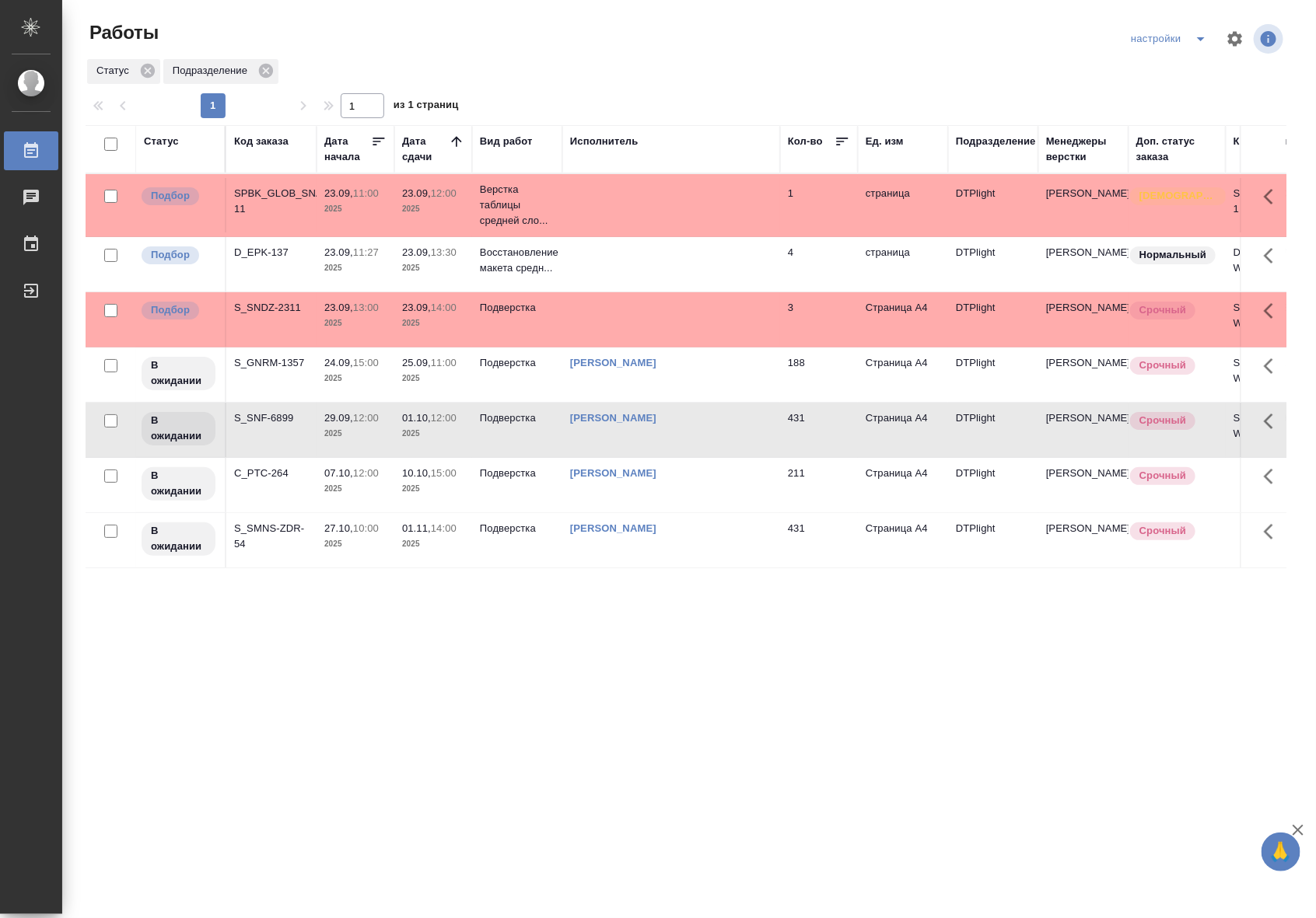
click at [694, 448] on td "[PERSON_NAME]" at bounding box center [671, 429] width 217 height 54
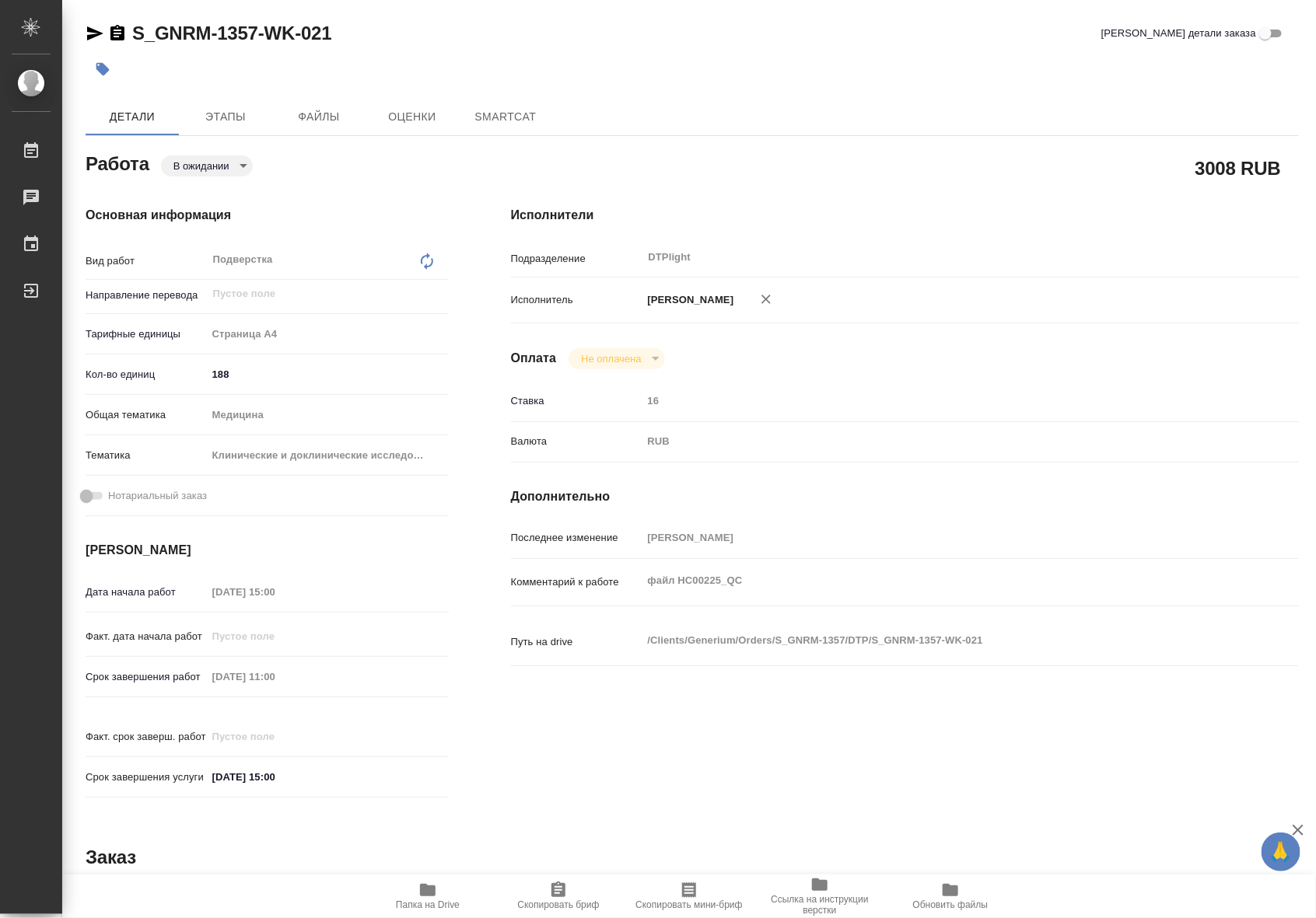
type textarea "x"
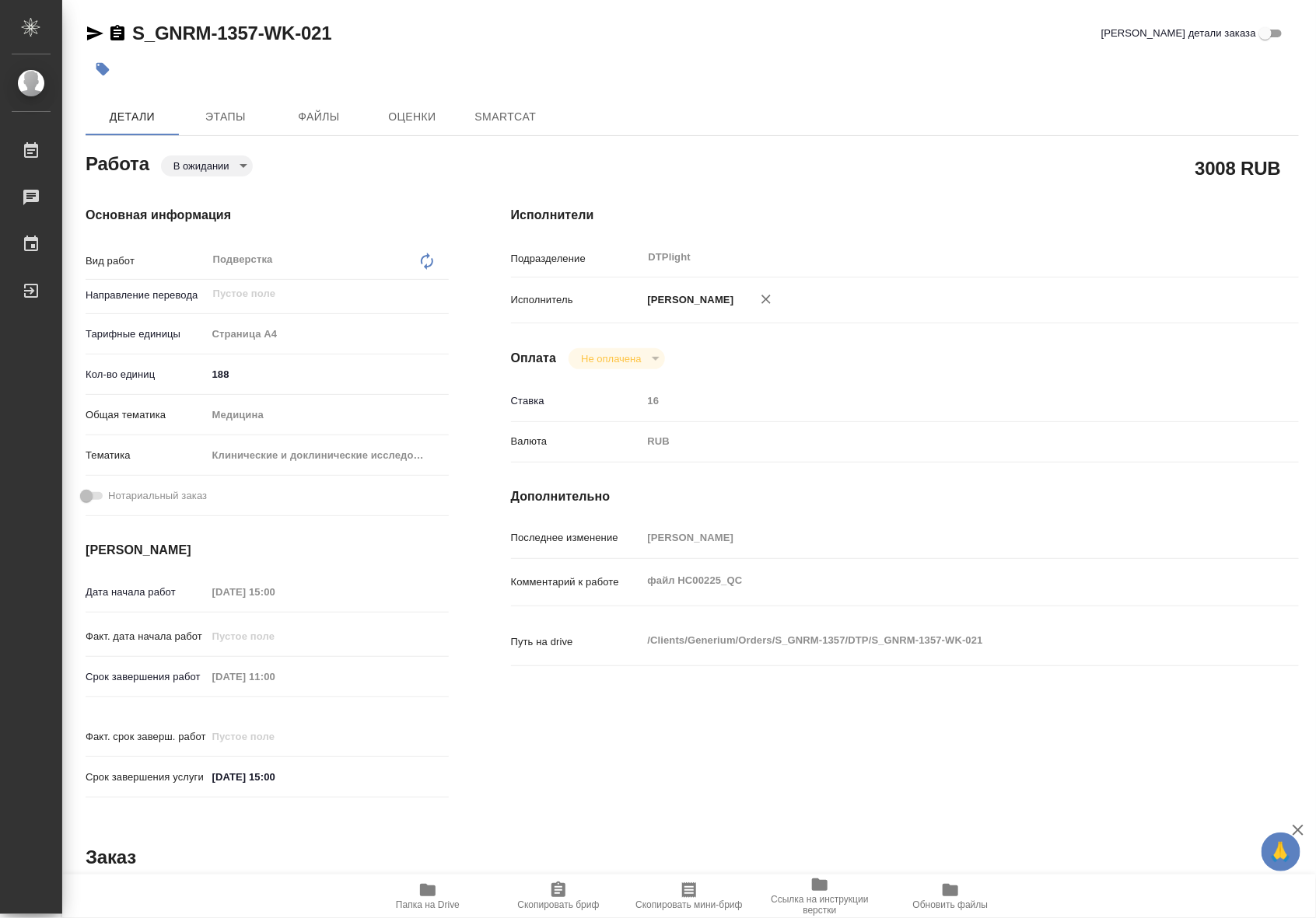
type textarea "x"
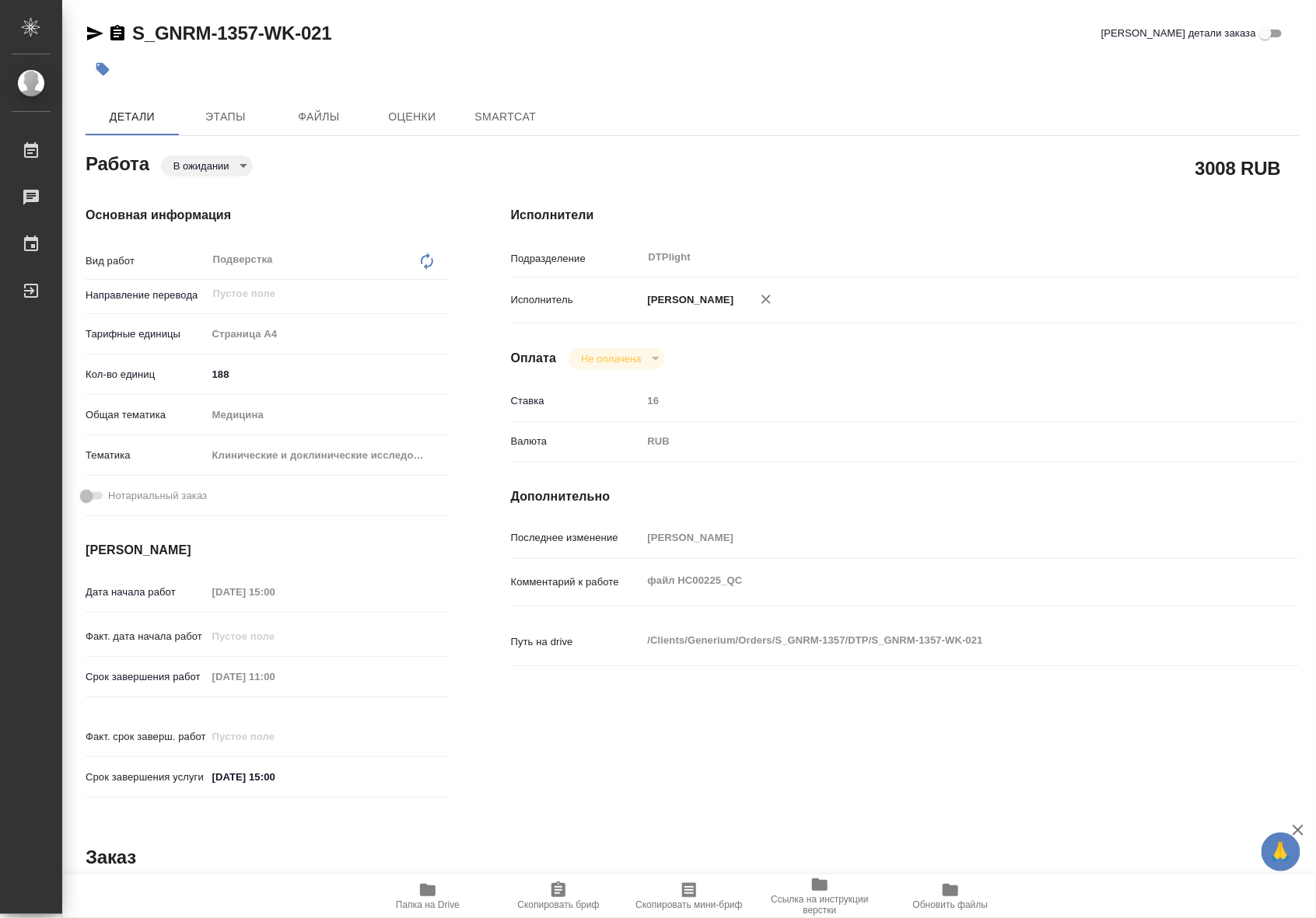
type textarea "x"
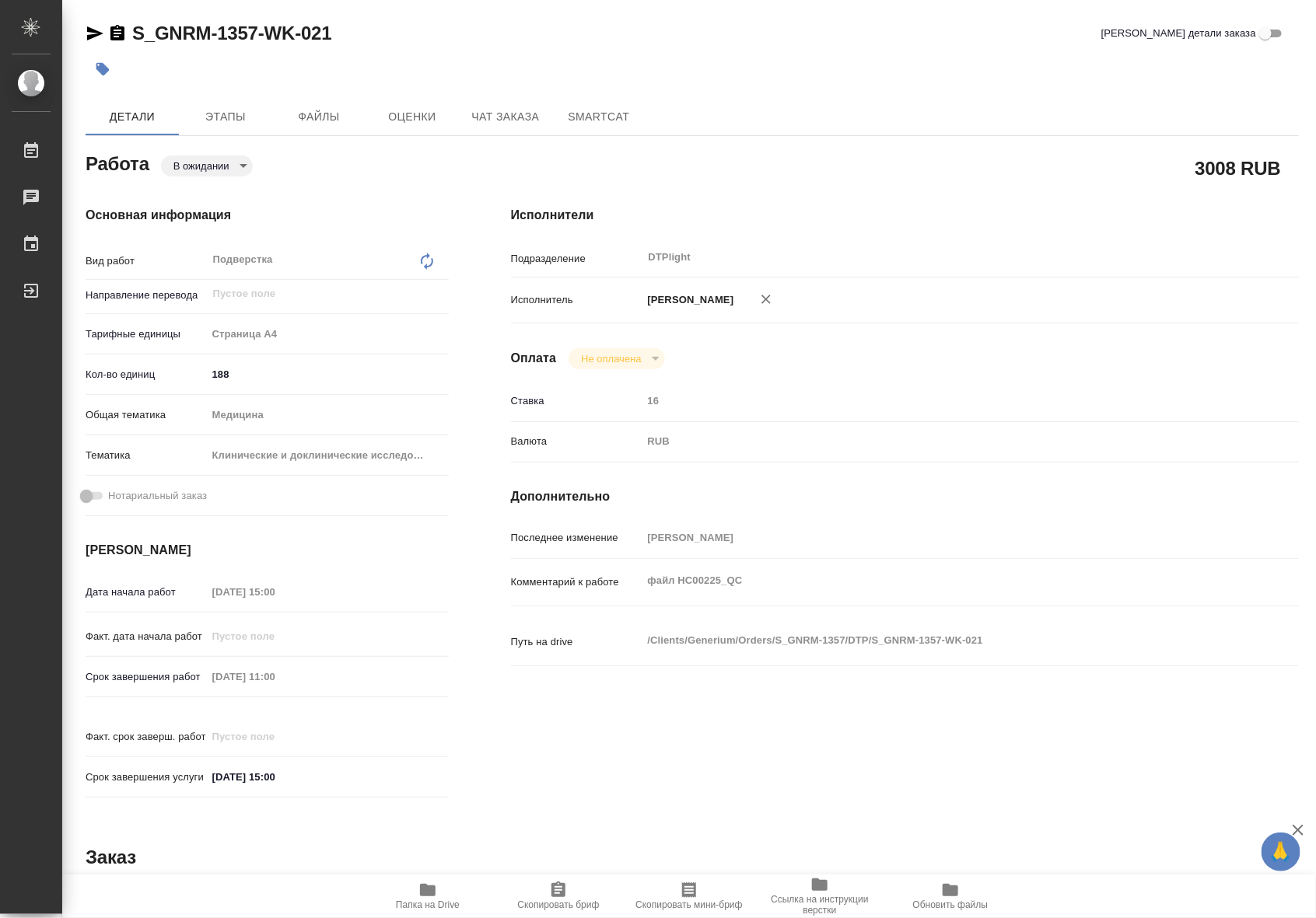
type textarea "x"
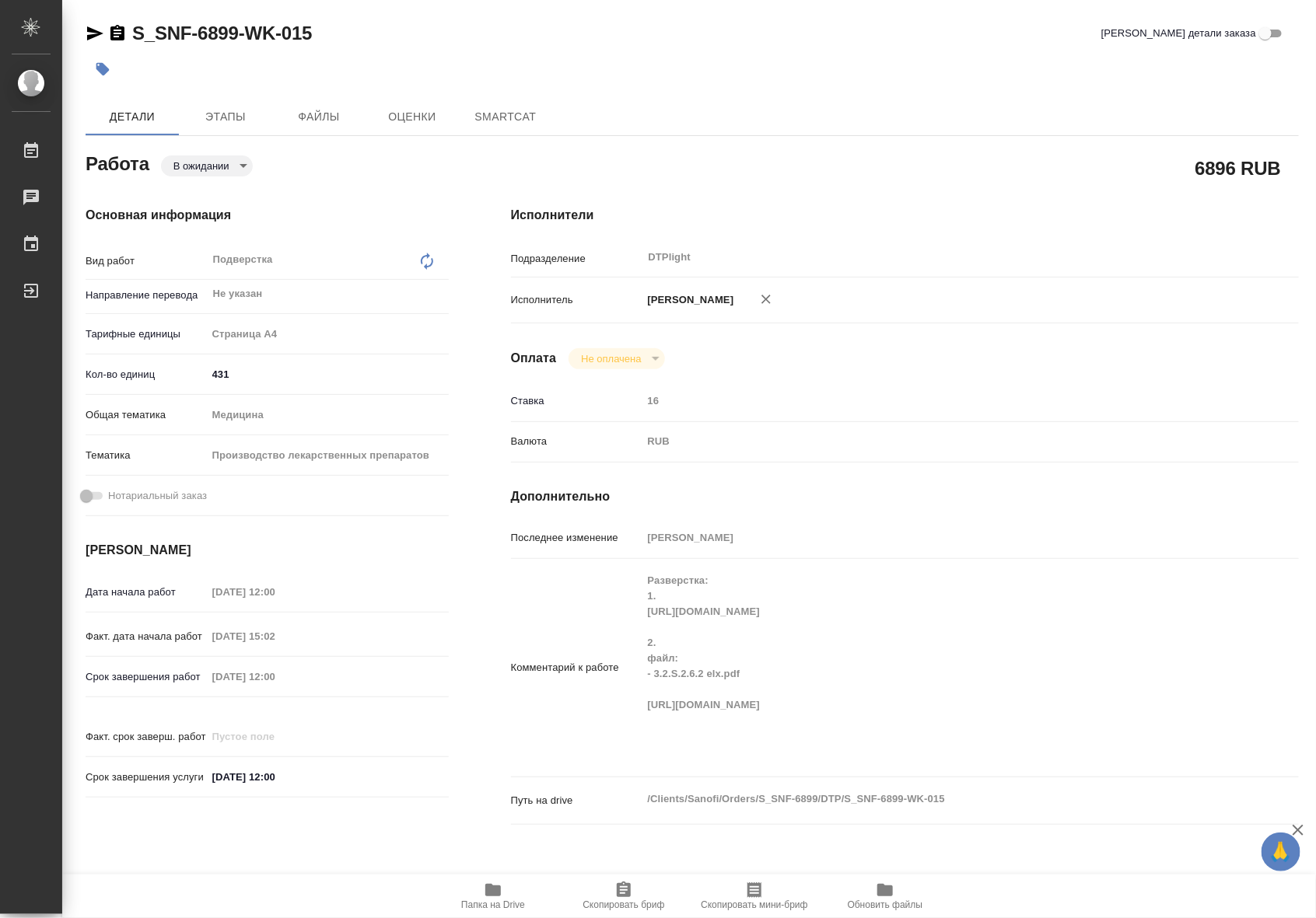
type textarea "x"
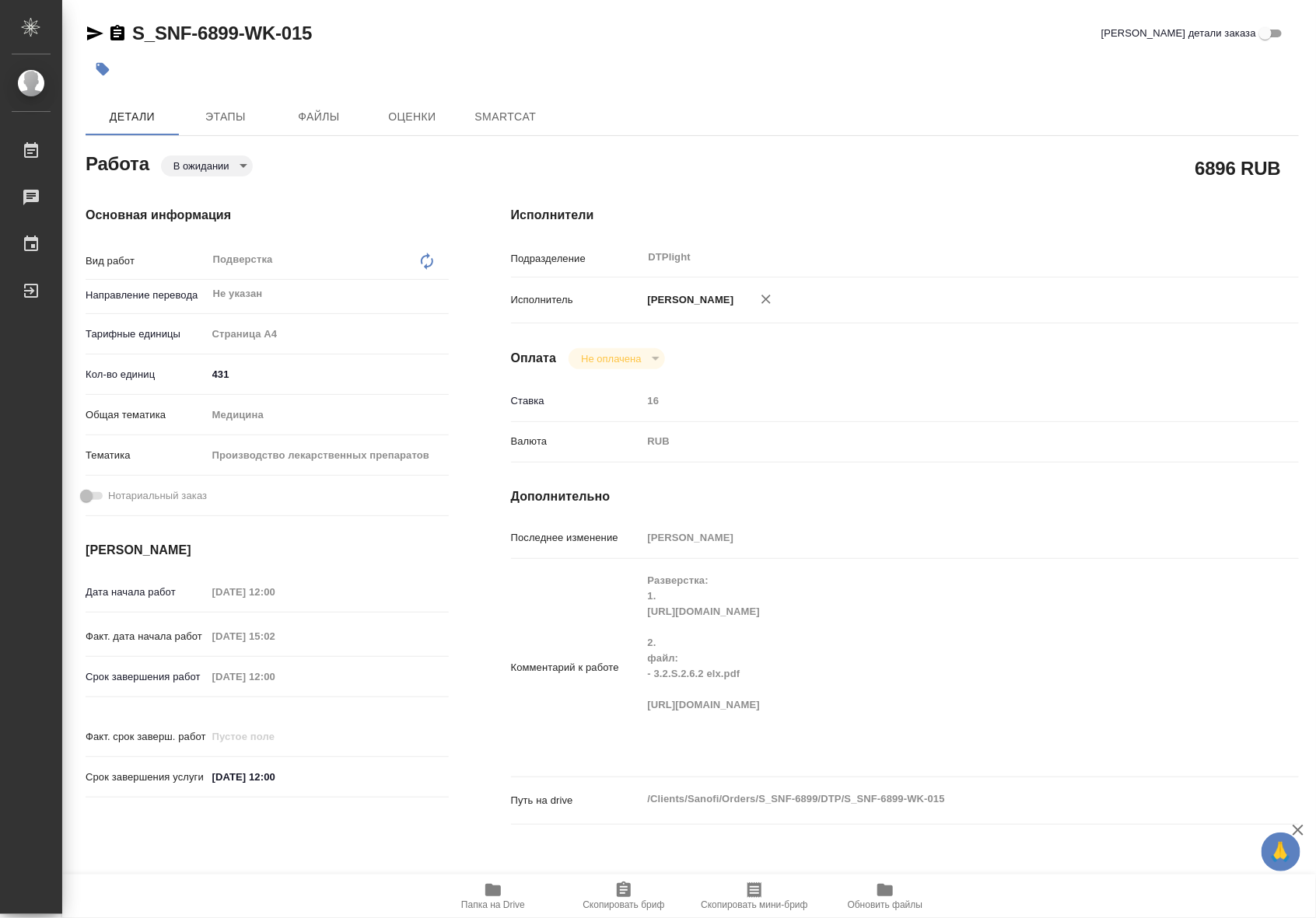
type textarea "x"
